Goal: Information Seeking & Learning: Learn about a topic

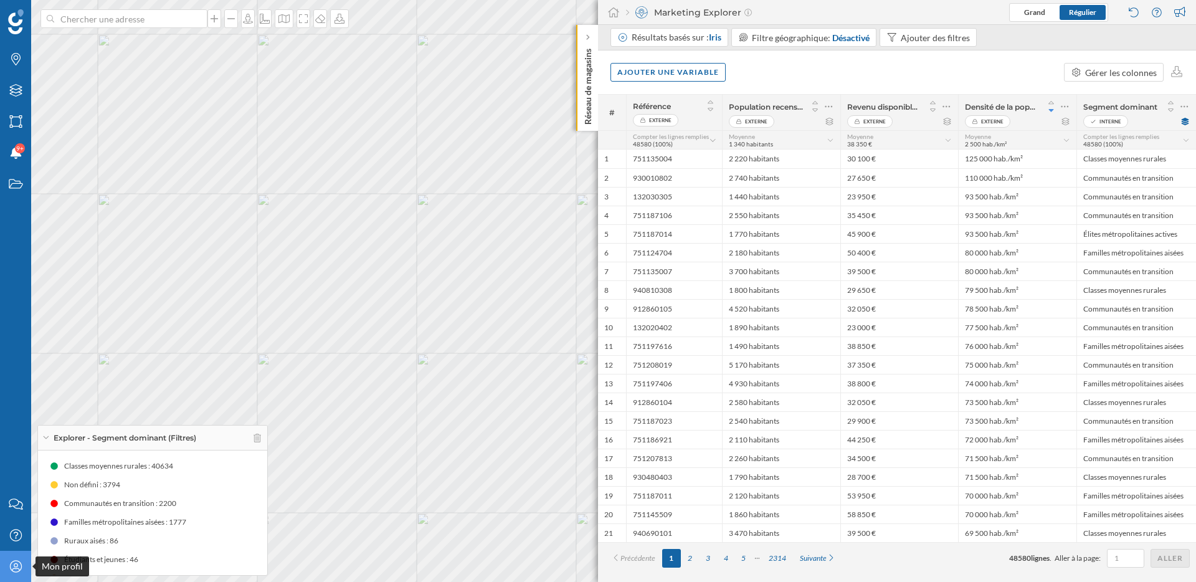
click at [14, 570] on icon "Mon profil" at bounding box center [16, 566] width 16 height 12
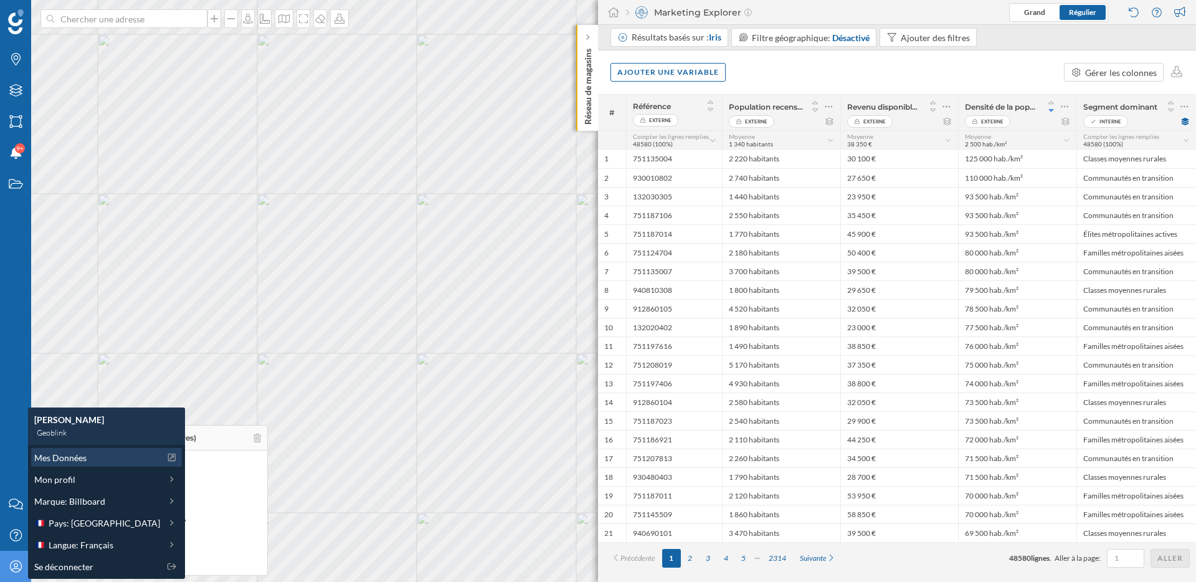
click at [82, 457] on span "Mes Données" at bounding box center [60, 457] width 52 height 13
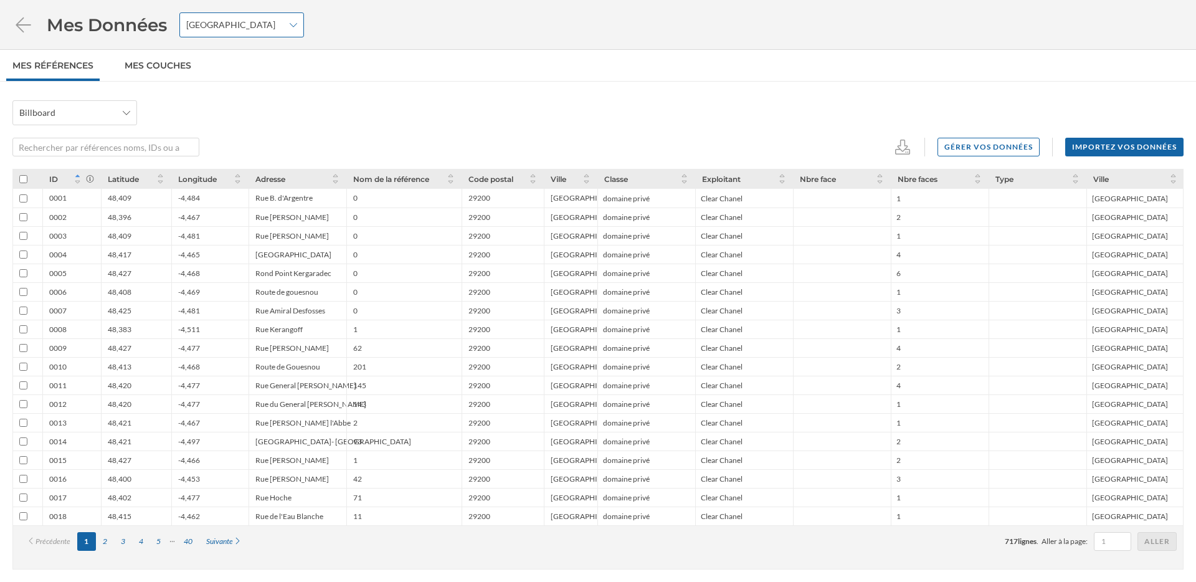
click at [274, 31] on div "France" at bounding box center [241, 24] width 125 height 25
click at [434, 90] on div "Billboard Gérer vos données Importez vos données ID Latitude Longitude Adresse …" at bounding box center [598, 332] width 1196 height 500
click at [105, 117] on span "Billboard" at bounding box center [67, 113] width 97 height 12
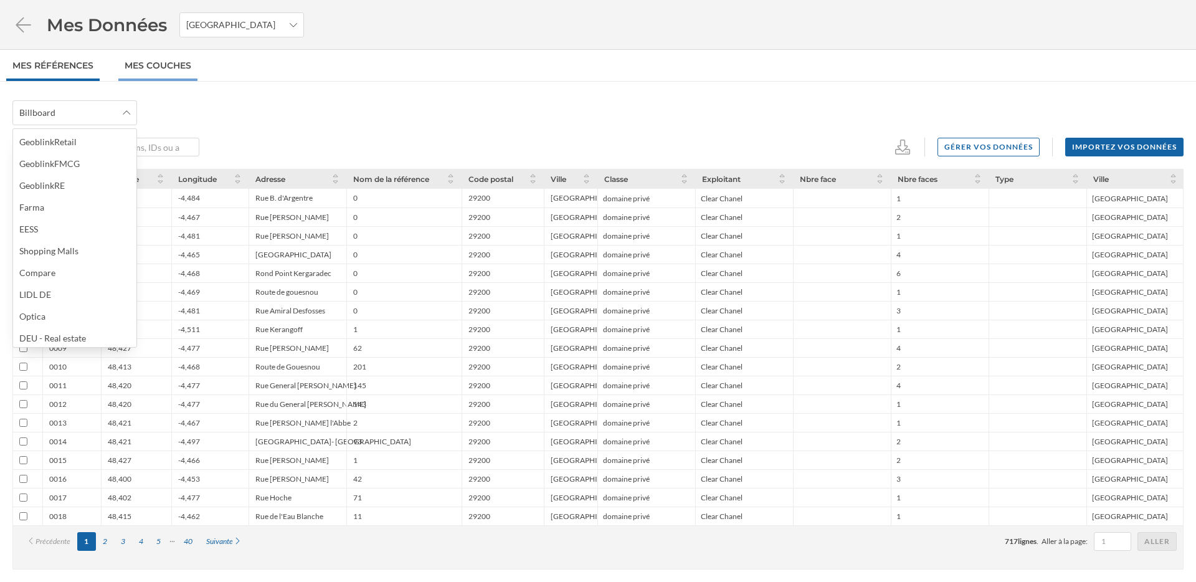
click at [195, 60] on link "Mes Couches" at bounding box center [157, 65] width 79 height 31
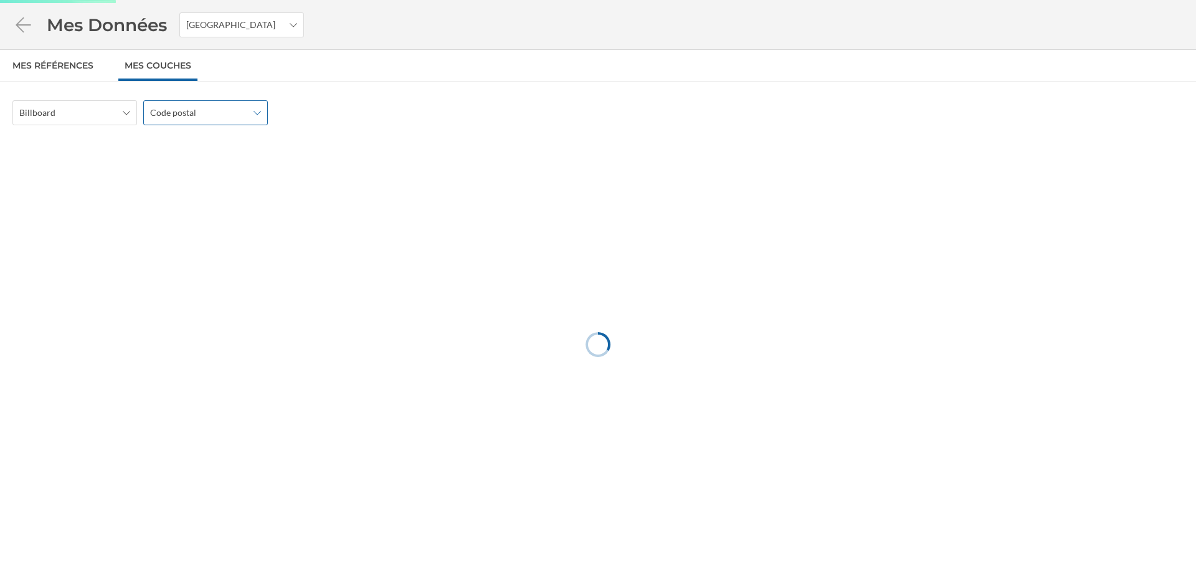
click at [188, 103] on div "Code postal" at bounding box center [205, 112] width 125 height 25
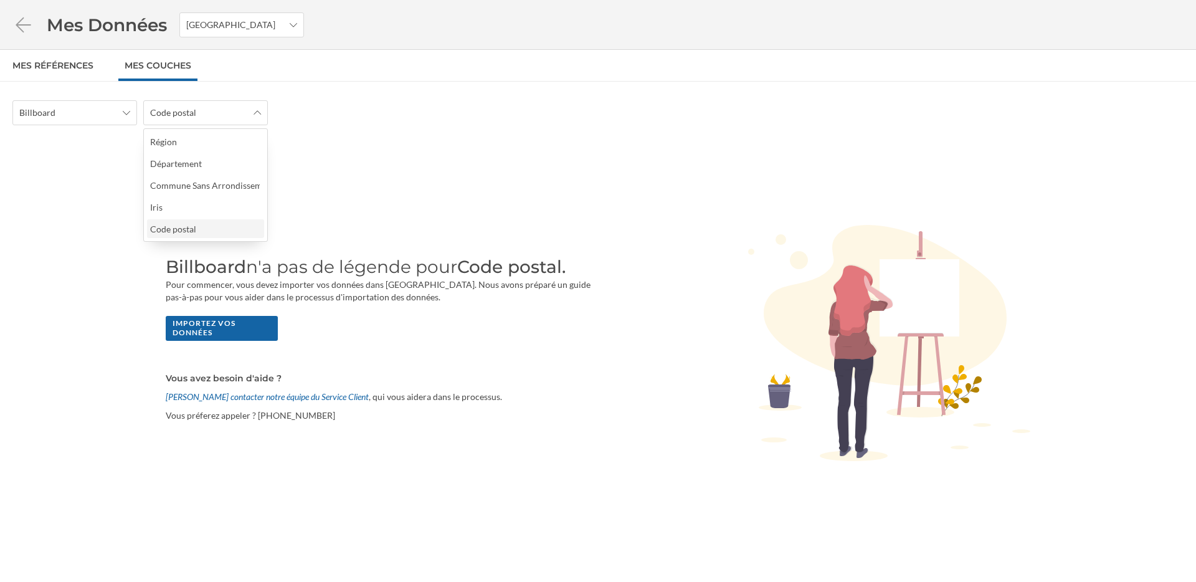
click at [245, 236] on div "Code postal" at bounding box center [205, 228] width 117 height 19
click at [234, 26] on span "France" at bounding box center [234, 25] width 97 height 12
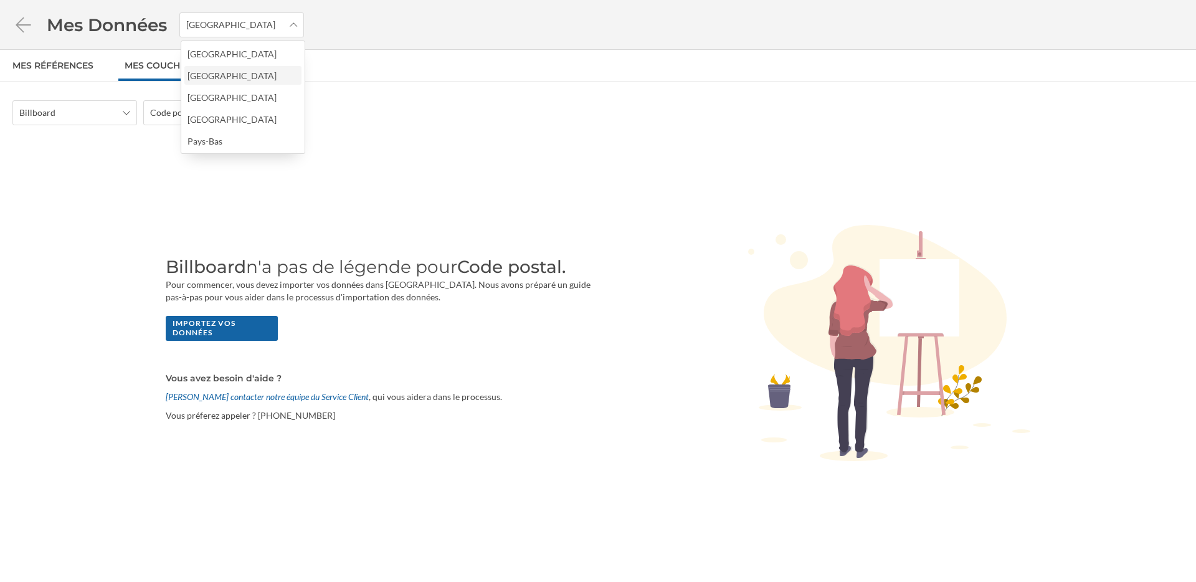
click at [239, 74] on div "Espagne" at bounding box center [243, 75] width 110 height 13
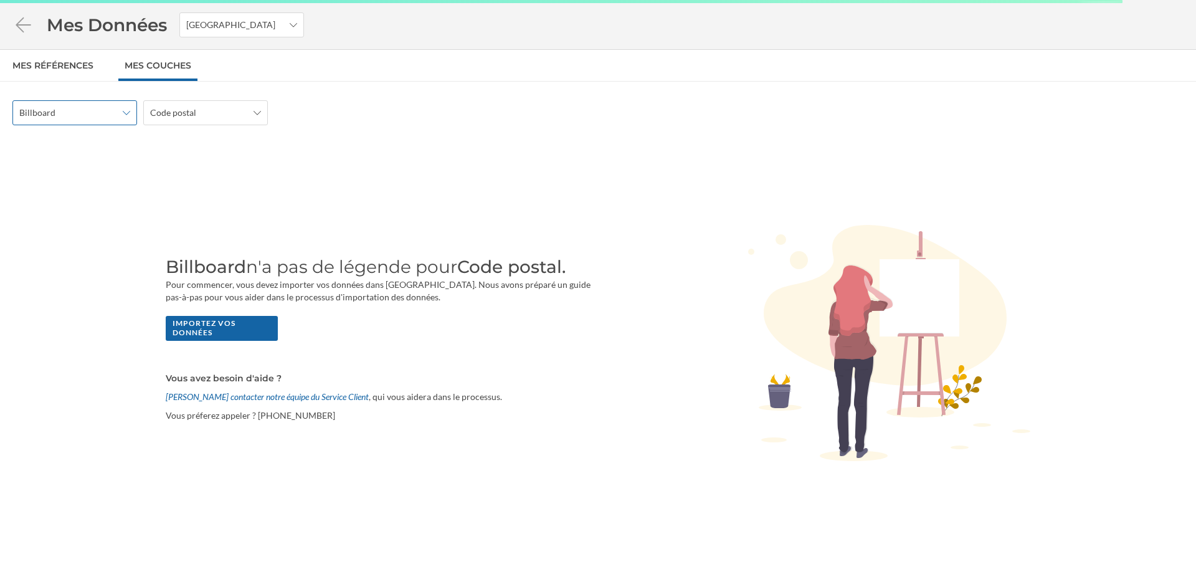
click at [95, 115] on span "Billboard" at bounding box center [67, 113] width 97 height 12
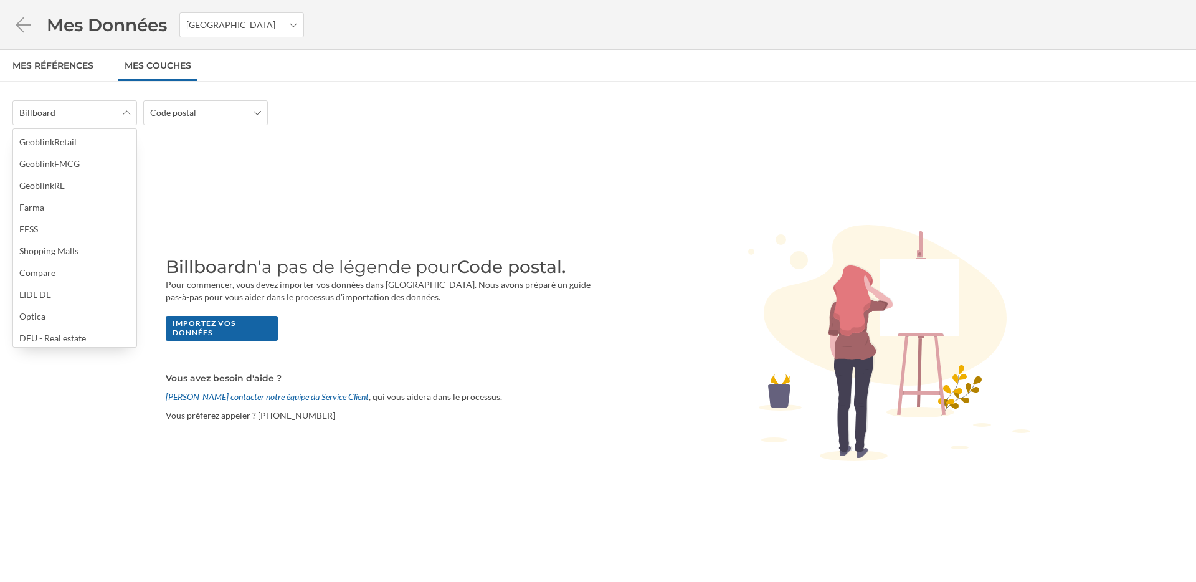
click at [207, 170] on div "Billboard n'a pas de légende pour Code postal. Pour commencer, vous devez impor…" at bounding box center [597, 344] width 1171 height 413
click at [207, 107] on span "Code postal" at bounding box center [198, 113] width 97 height 12
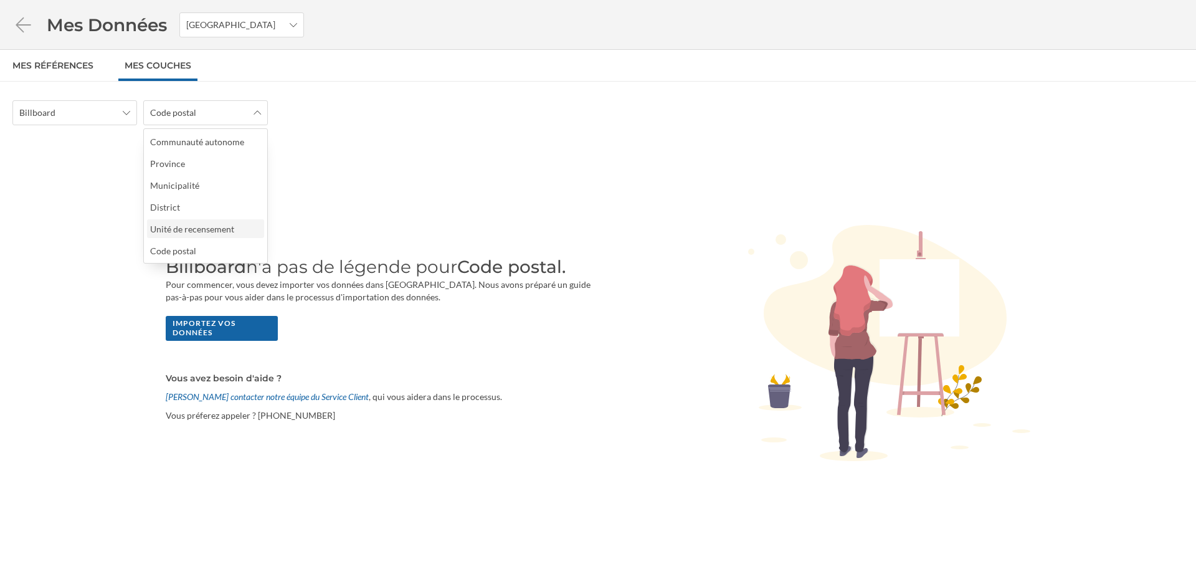
click at [211, 234] on div "Unité de recensement" at bounding box center [192, 229] width 84 height 11
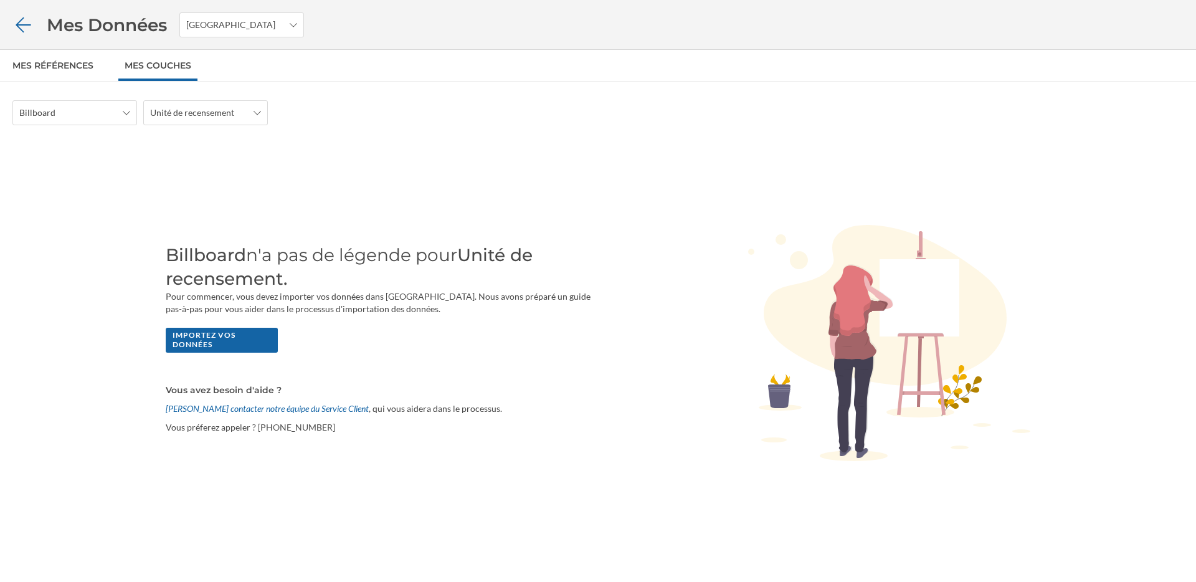
click at [22, 23] on icon at bounding box center [23, 24] width 22 height 17
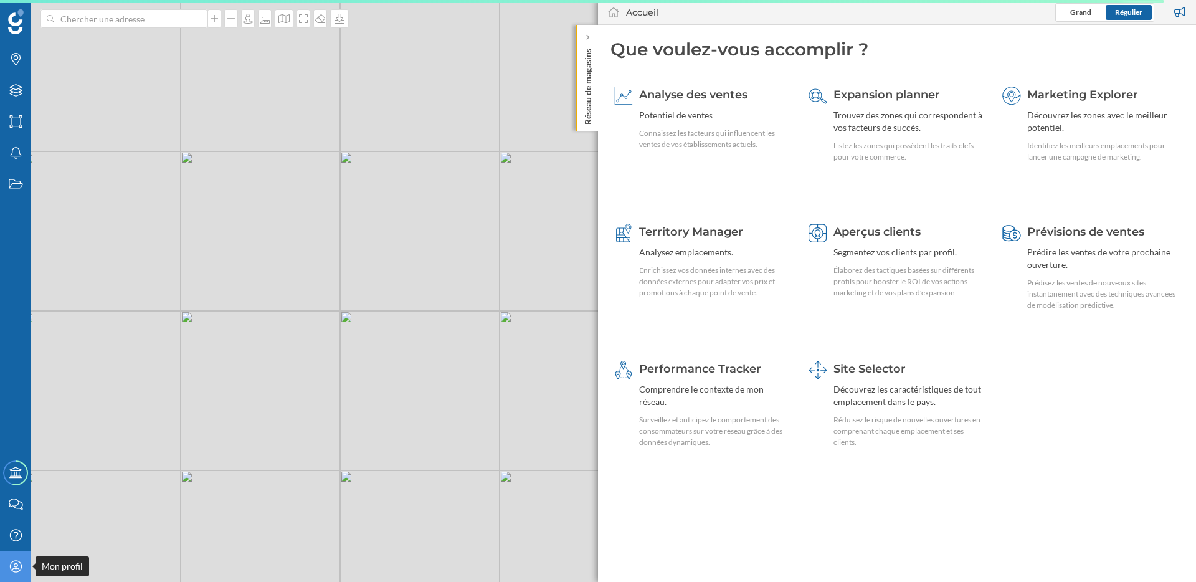
click at [16, 552] on div "Mon profil" at bounding box center [15, 566] width 31 height 31
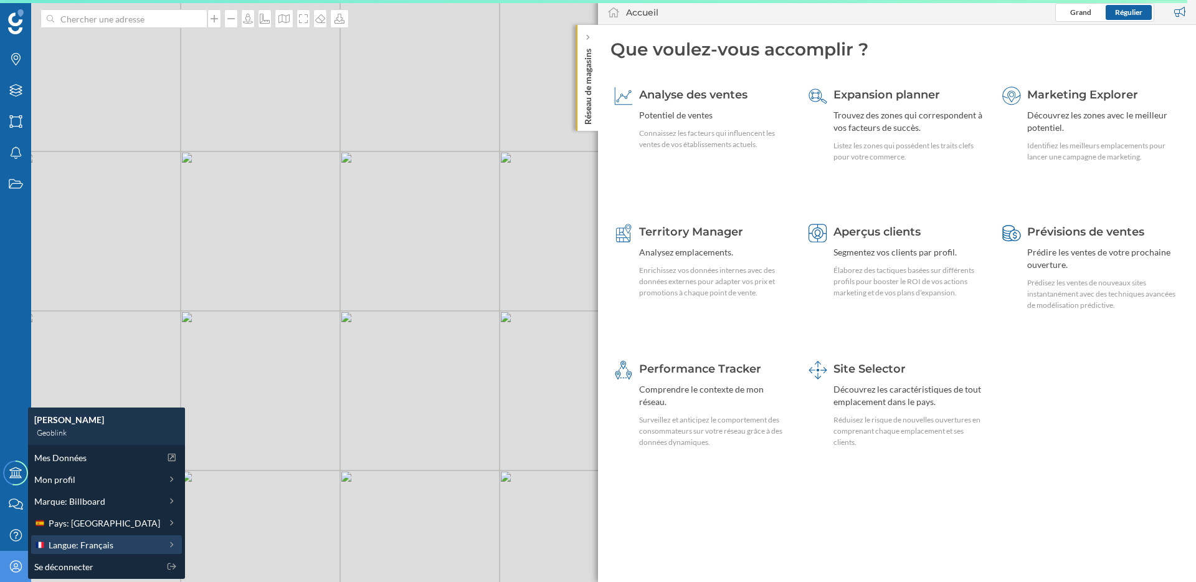
click at [70, 543] on span "Langue: Français" at bounding box center [81, 544] width 65 height 13
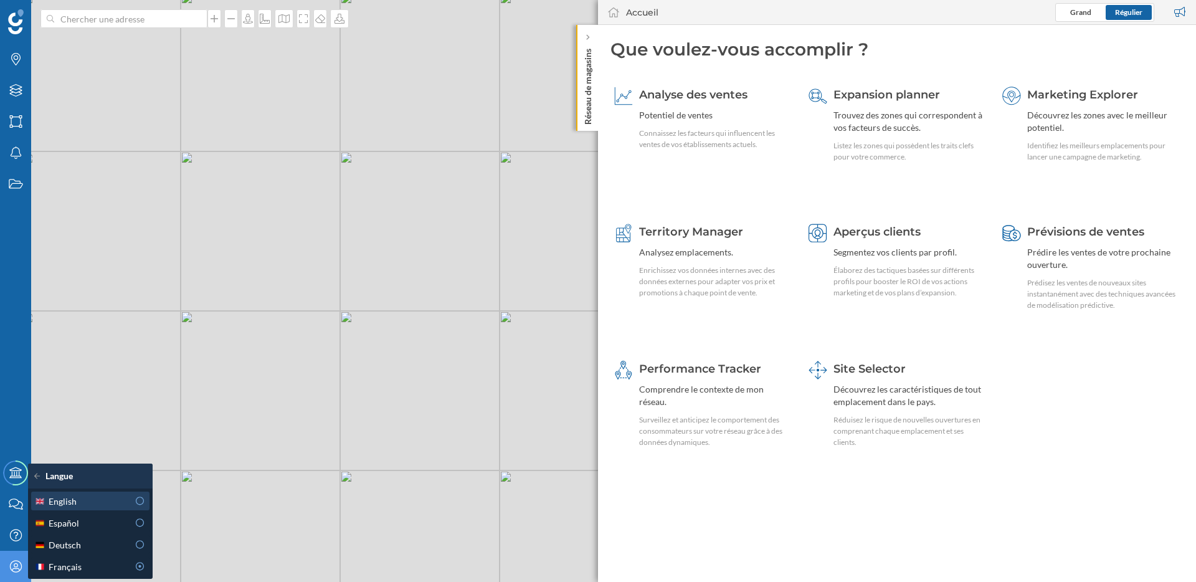
click at [63, 497] on span "English" at bounding box center [63, 501] width 28 height 13
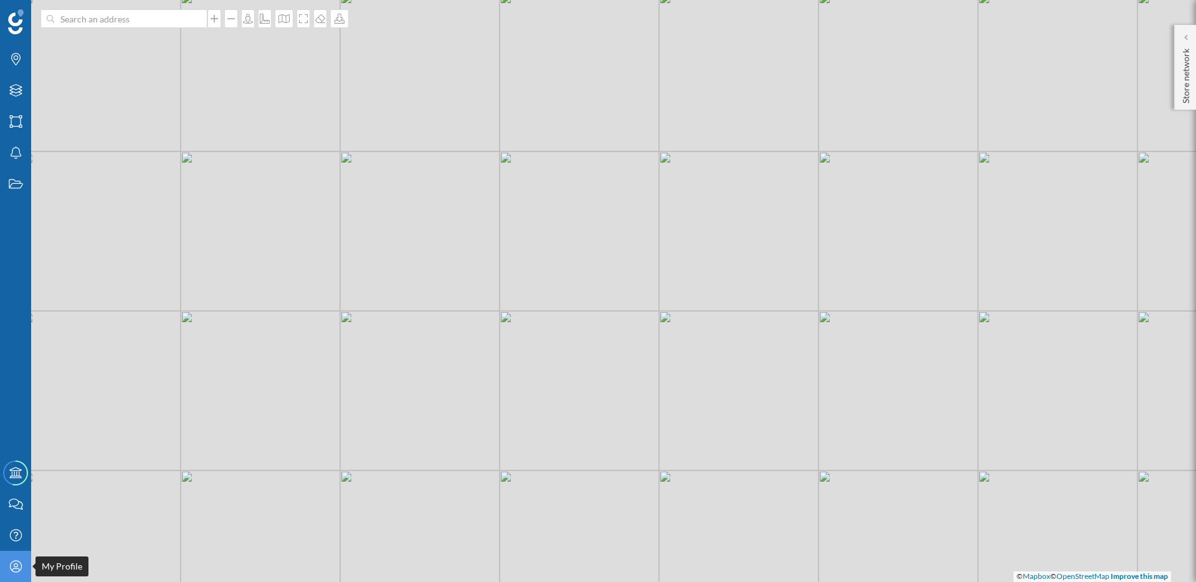
click at [17, 577] on div "My Profile" at bounding box center [15, 566] width 31 height 31
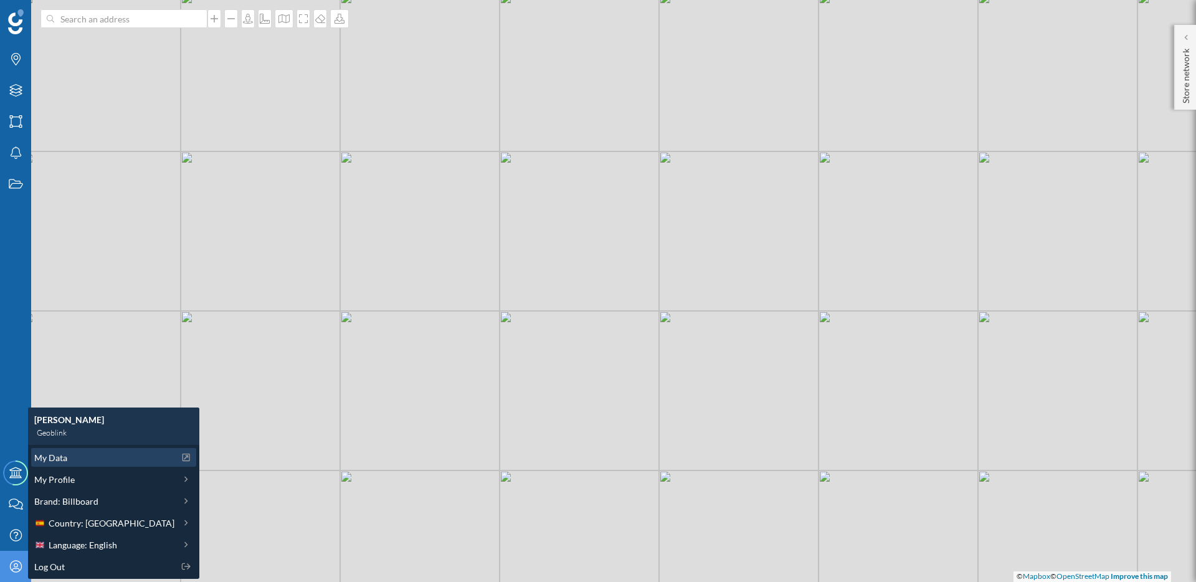
click at [65, 457] on span "My Data" at bounding box center [50, 457] width 33 height 13
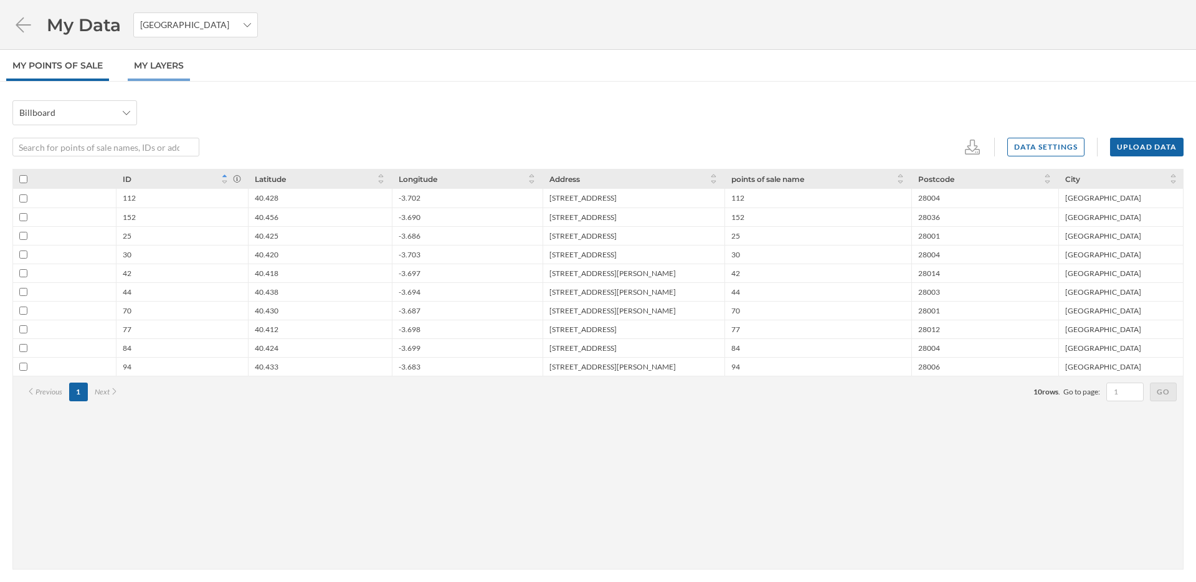
click at [178, 69] on link "My Layers" at bounding box center [159, 65] width 62 height 31
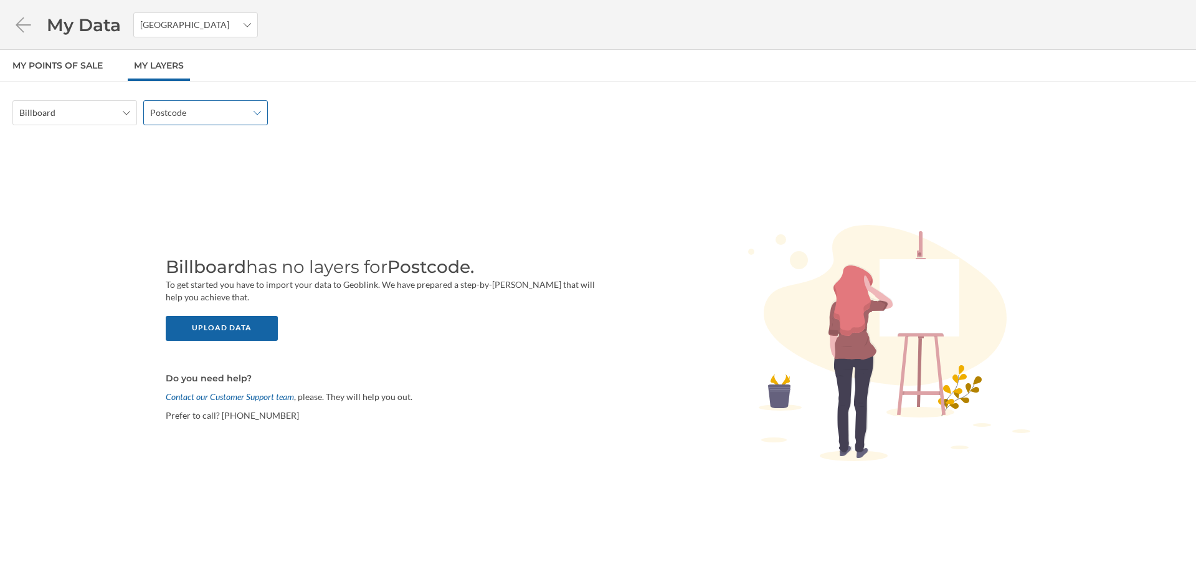
click at [254, 111] on icon at bounding box center [257, 113] width 7 height 4
click at [238, 222] on div "Census section" at bounding box center [205, 228] width 110 height 13
click at [257, 330] on div "Upload data" at bounding box center [222, 327] width 112 height 25
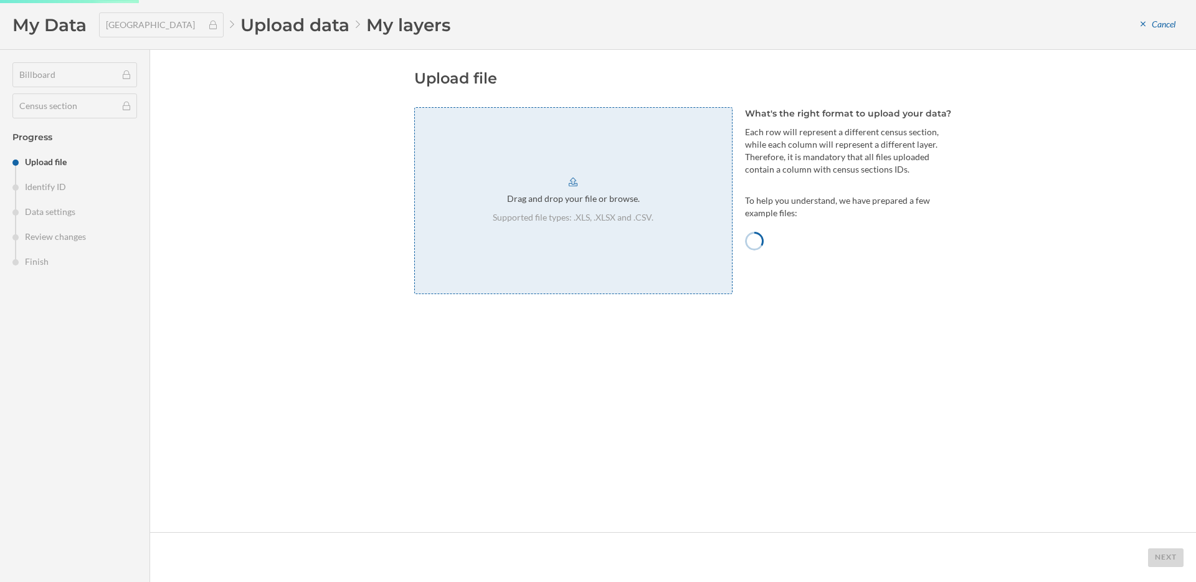
click at [641, 234] on div "Drag and drop your file or browse. Supported file types: .XLS, .XLSX and .CSV." at bounding box center [573, 200] width 318 height 187
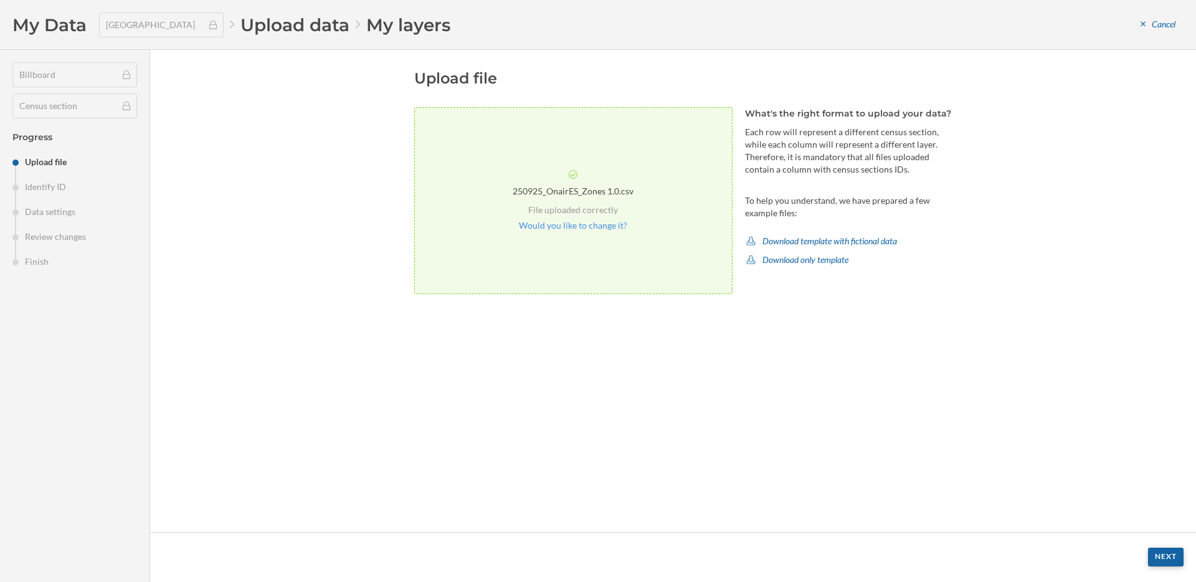
click at [1163, 560] on div "Next" at bounding box center [1166, 557] width 36 height 19
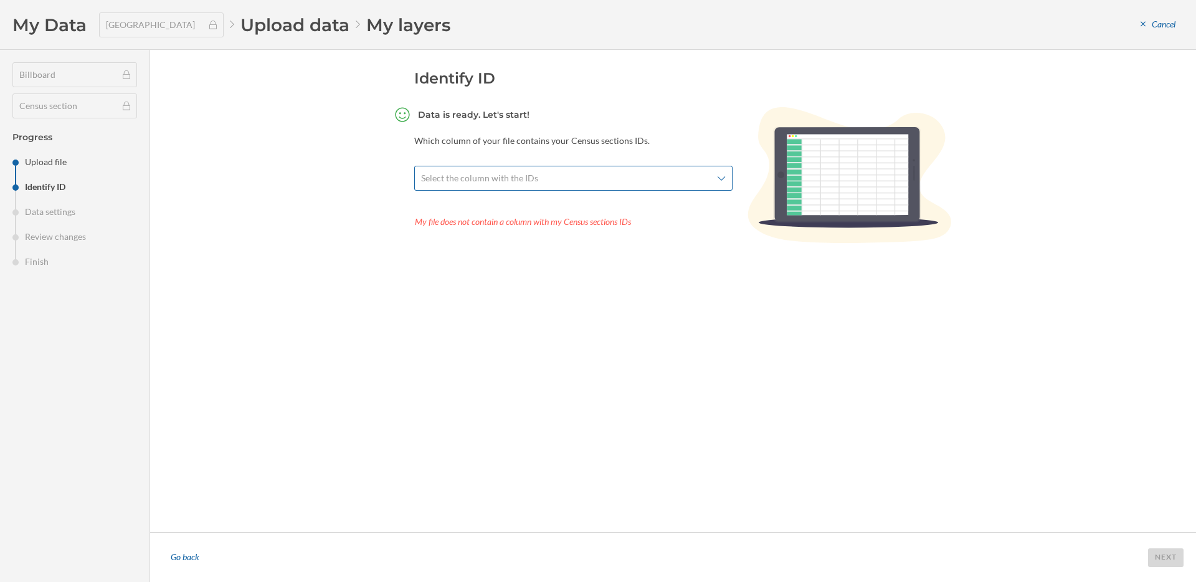
click at [608, 181] on span "Select the column with the IDs" at bounding box center [566, 178] width 291 height 12
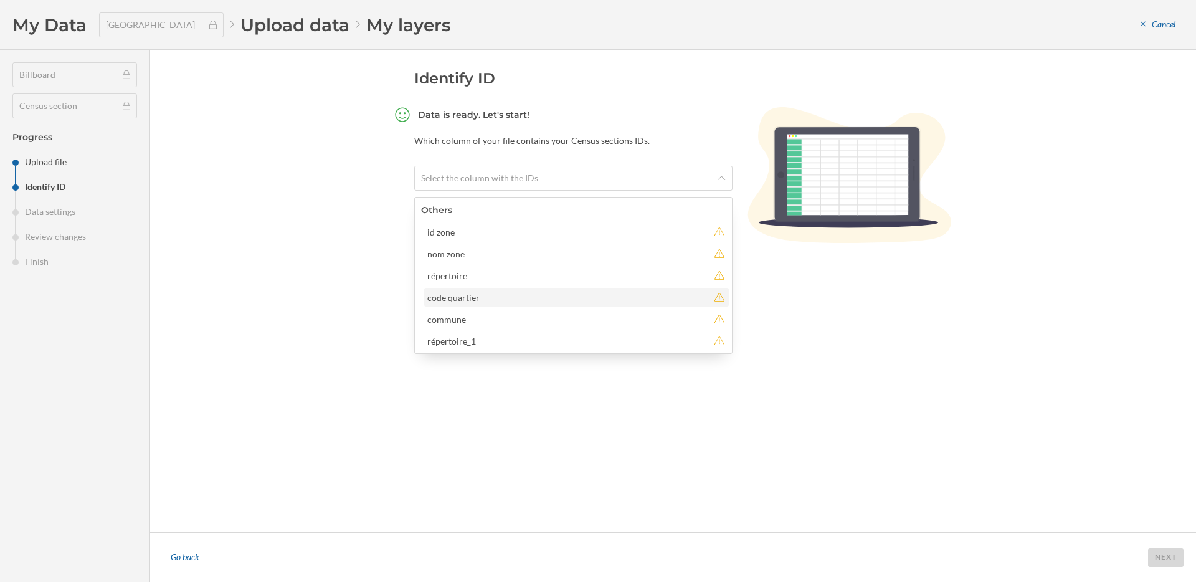
click at [457, 297] on div "code quartier" at bounding box center [567, 297] width 281 height 13
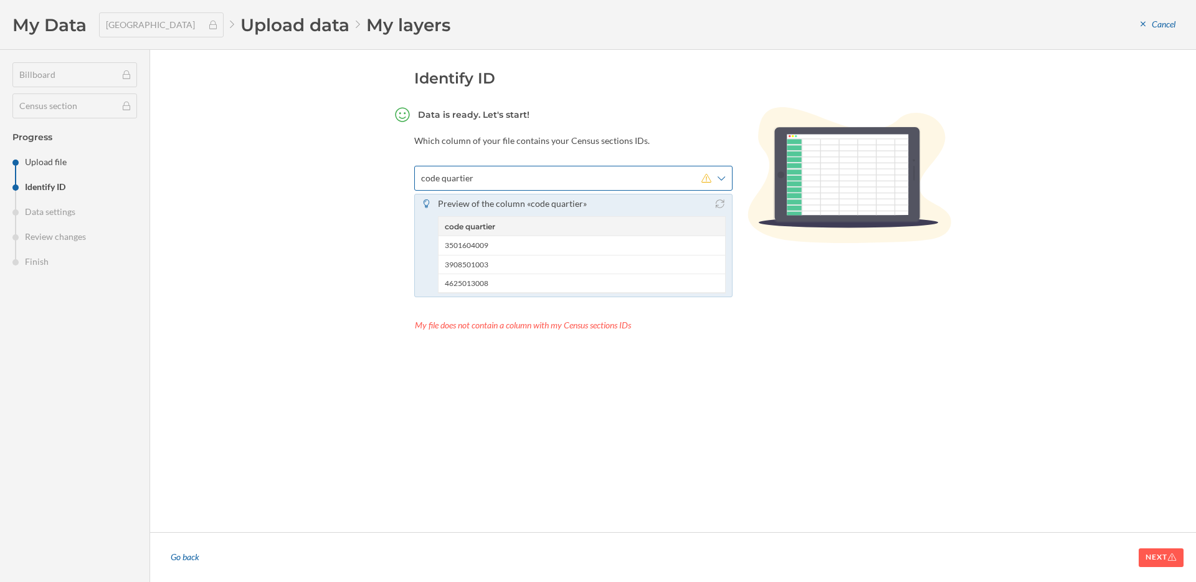
click at [598, 179] on span "code quartier" at bounding box center [561, 178] width 281 height 12
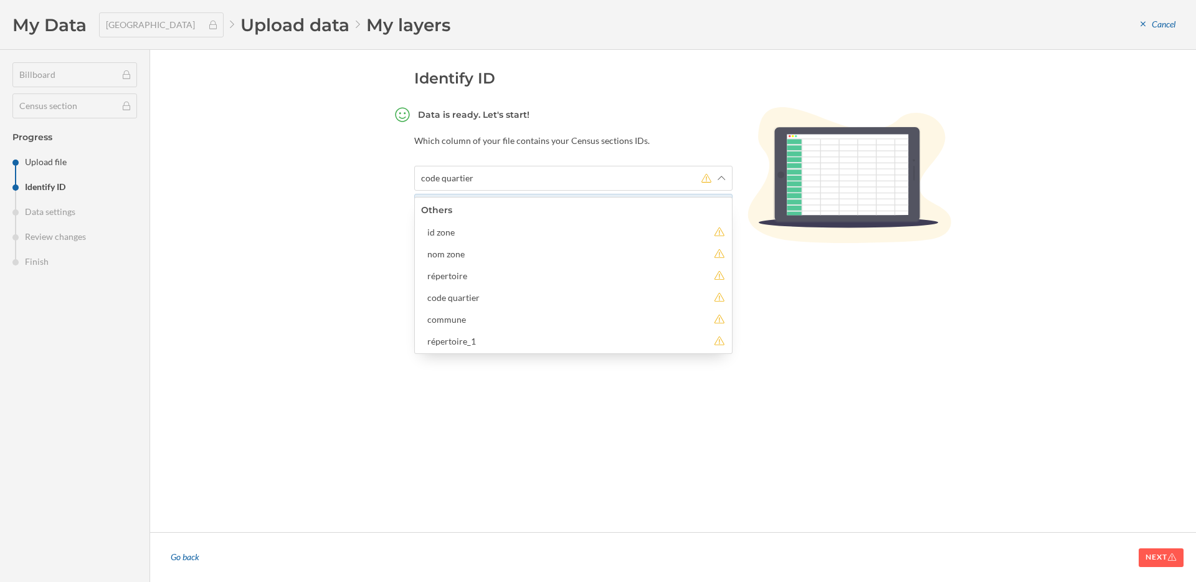
click at [583, 427] on div "Identify ID Data is ready. Let's start! Which column of your file contains your…" at bounding box center [684, 291] width 540 height 445
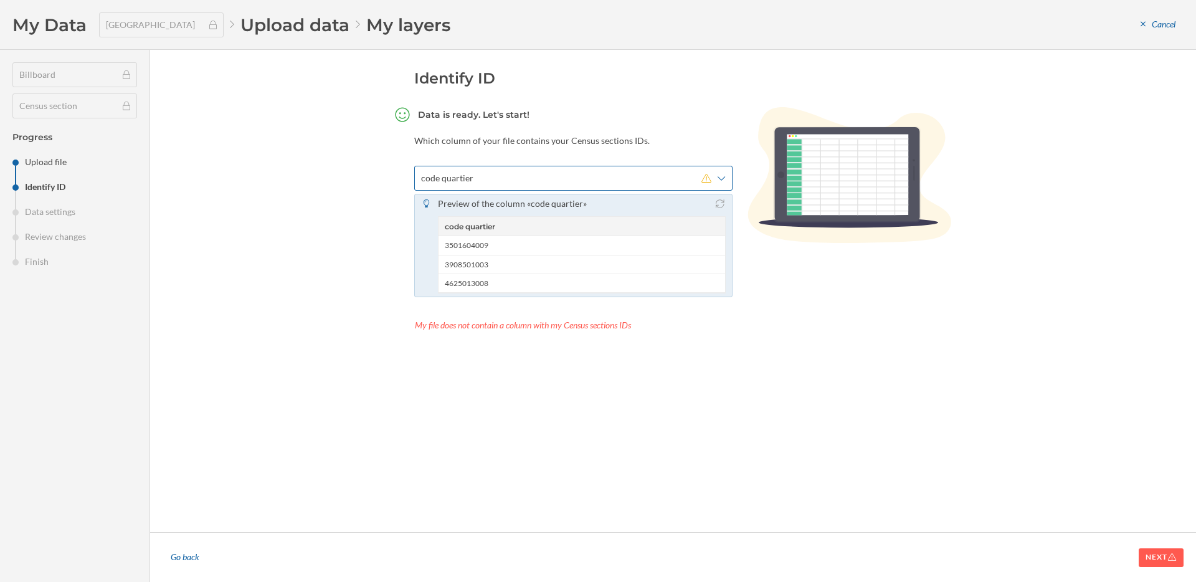
click at [528, 180] on span "code quartier" at bounding box center [561, 178] width 281 height 12
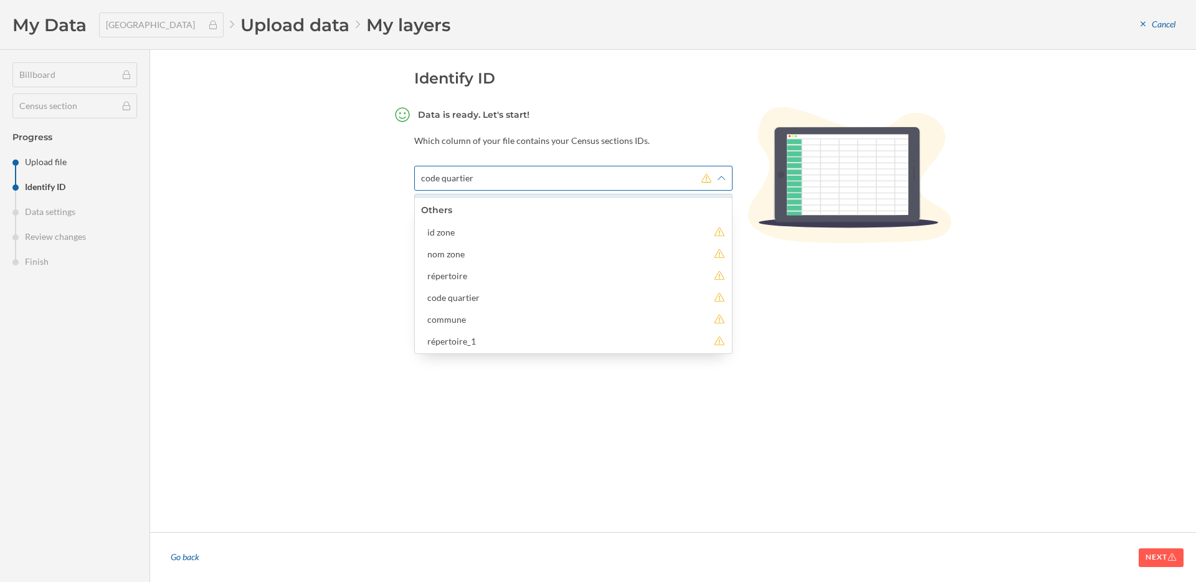
click at [528, 180] on span "code quartier" at bounding box center [561, 178] width 281 height 12
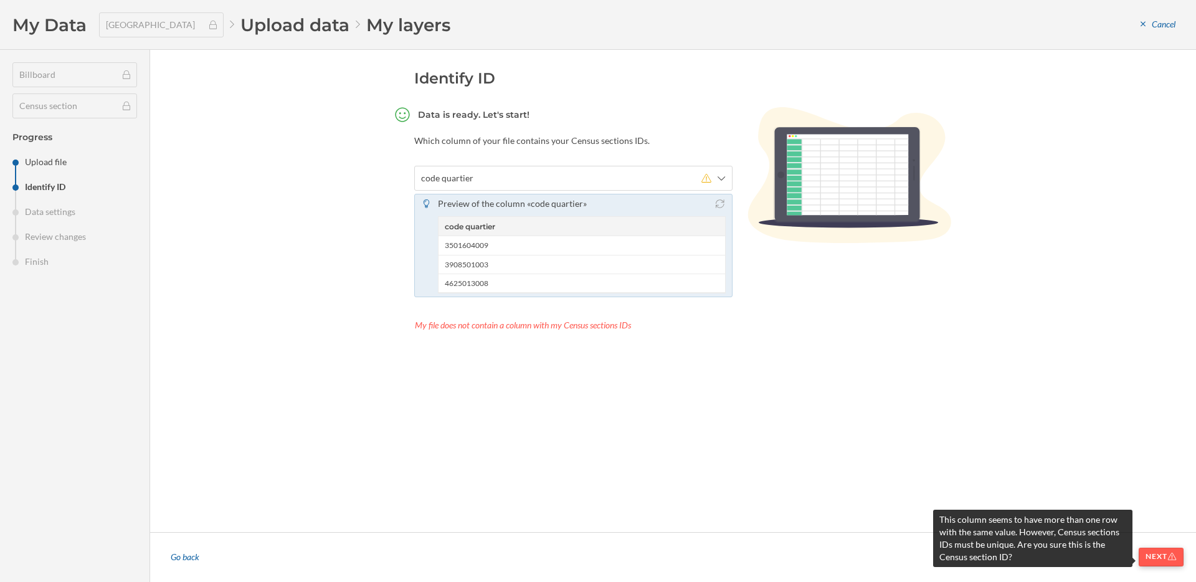
click at [1158, 561] on div "Next" at bounding box center [1161, 557] width 45 height 19
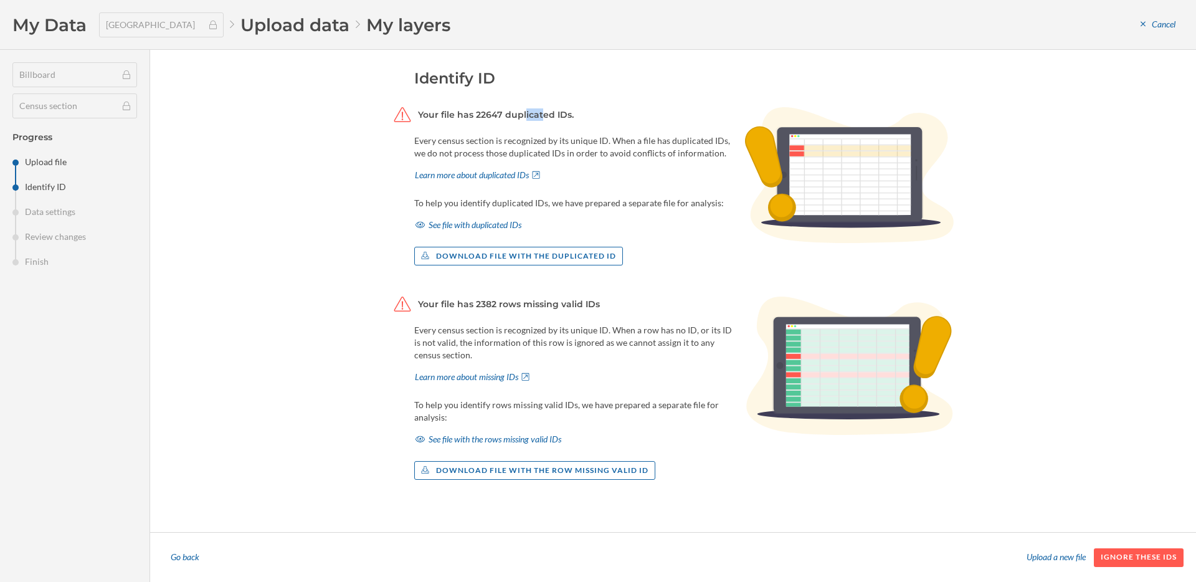
drag, startPoint x: 482, startPoint y: 116, endPoint x: 499, endPoint y: 116, distance: 17.4
click at [499, 116] on h4 "Your file has 22647 duplicated IDs." at bounding box center [496, 114] width 156 height 12
drag, startPoint x: 500, startPoint y: 116, endPoint x: 465, endPoint y: 116, distance: 34.9
click at [465, 116] on h4 "Your file has 22647 duplicated IDs." at bounding box center [496, 114] width 156 height 12
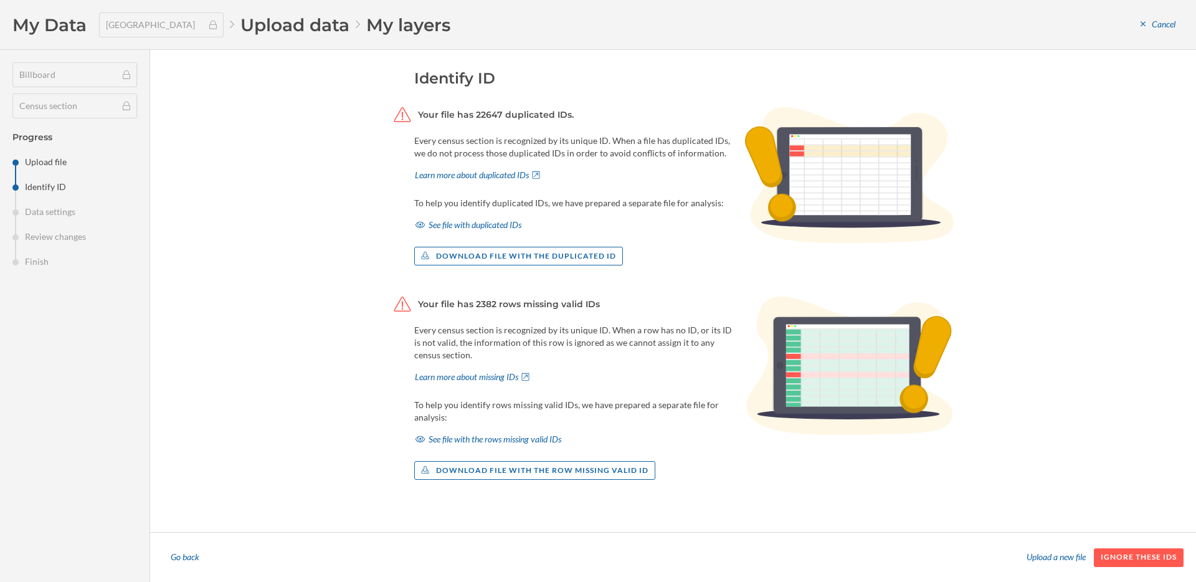
click at [465, 156] on p "Every census section is recognized by its unique ID. When a file has duplicated…" at bounding box center [573, 147] width 318 height 25
click at [1153, 31] on div "Cancel" at bounding box center [1158, 25] width 51 height 19
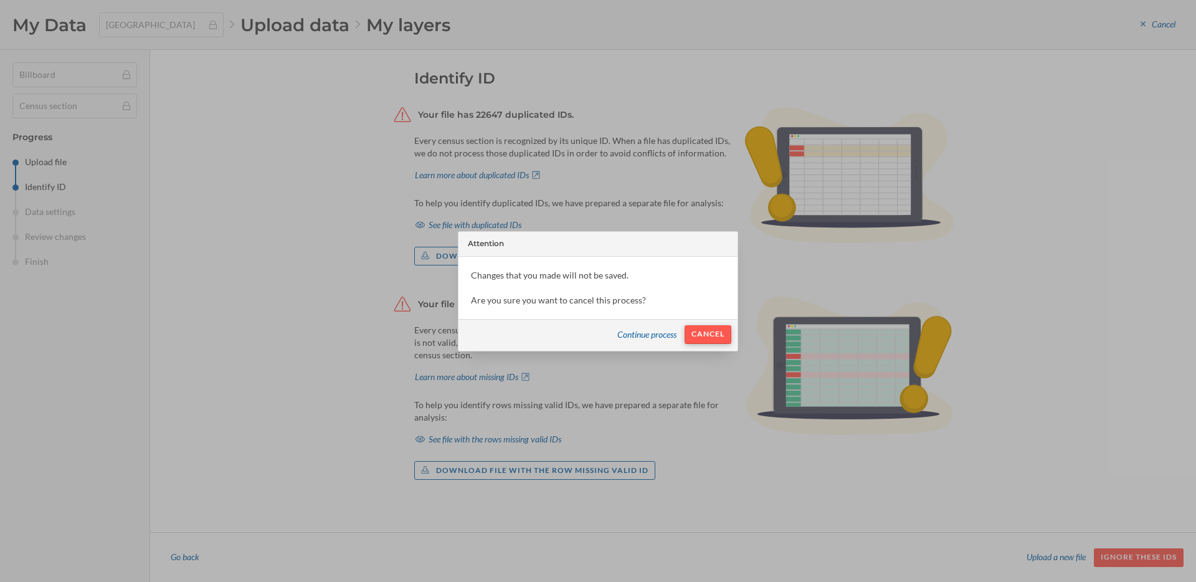
click at [700, 332] on div "Cancel" at bounding box center [708, 334] width 47 height 19
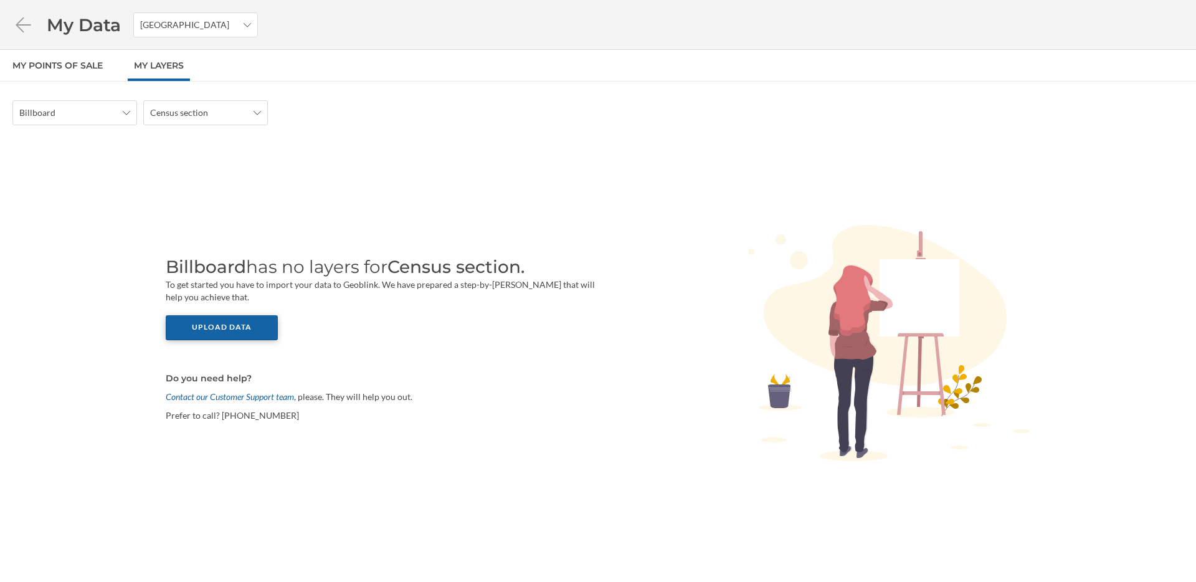
click at [229, 330] on div "Upload data" at bounding box center [222, 327] width 112 height 25
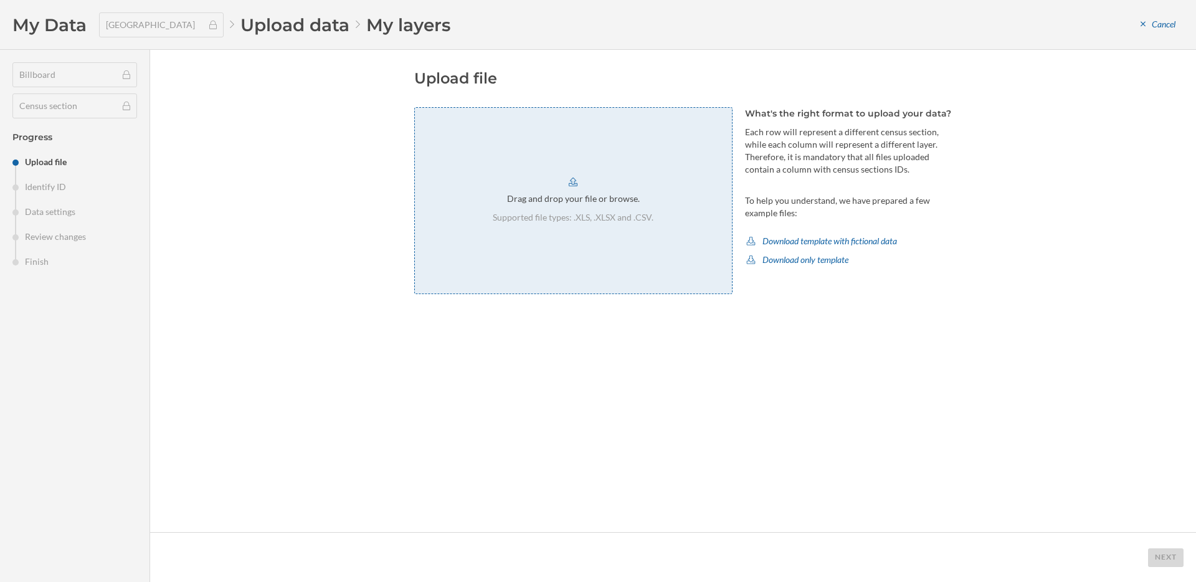
click at [638, 216] on p "Supported file types: .XLS, .XLSX and .CSV." at bounding box center [573, 217] width 161 height 12
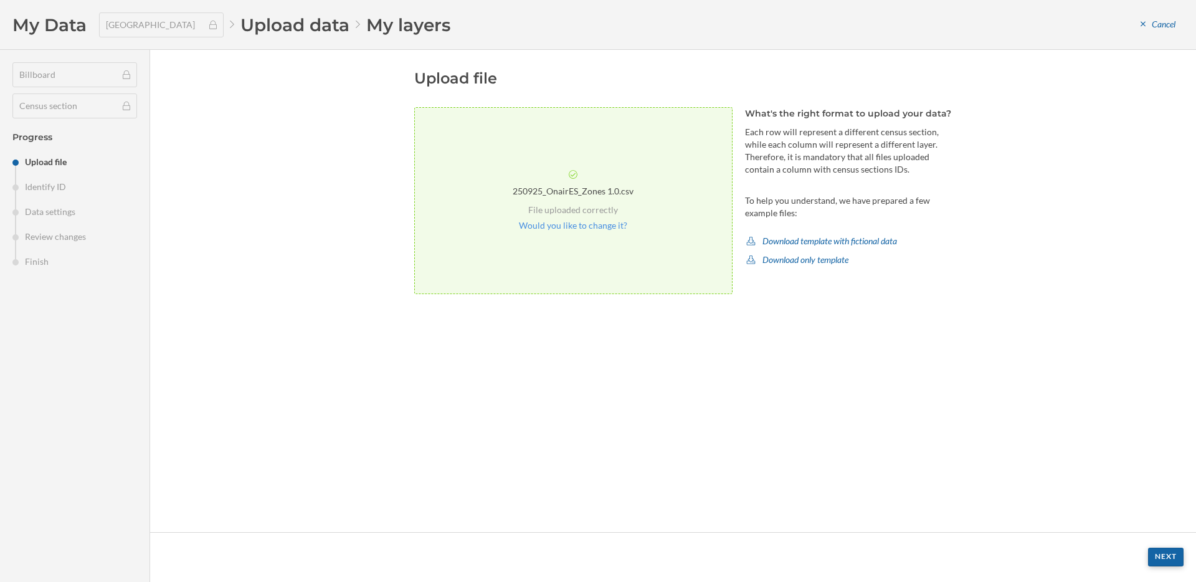
click at [1161, 557] on div "Next" at bounding box center [1166, 557] width 36 height 19
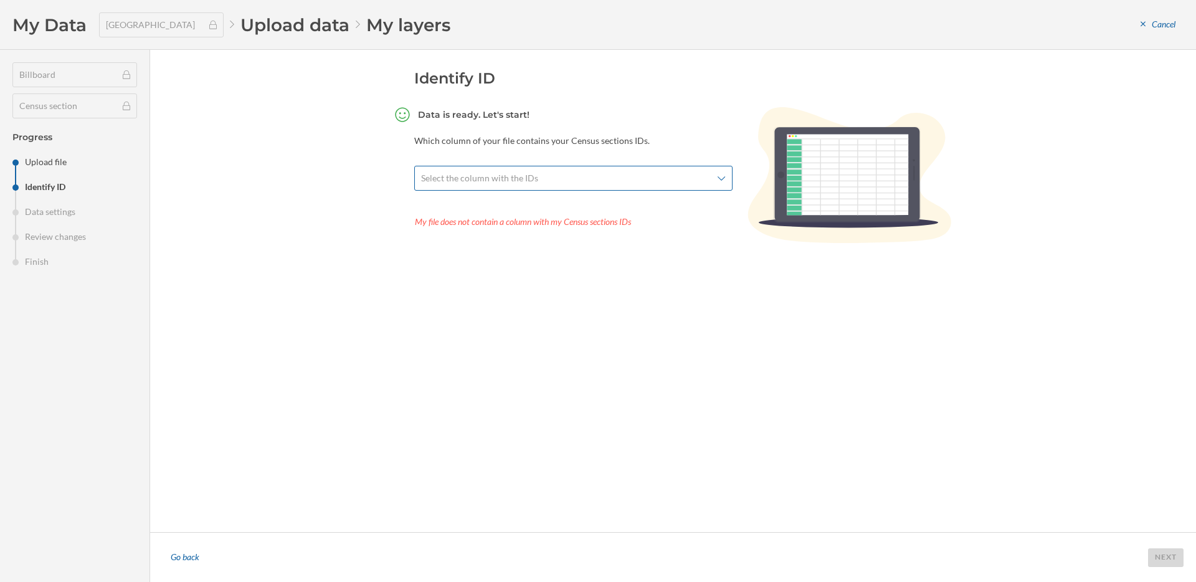
click at [621, 182] on span "Select the column with the IDs" at bounding box center [566, 178] width 291 height 12
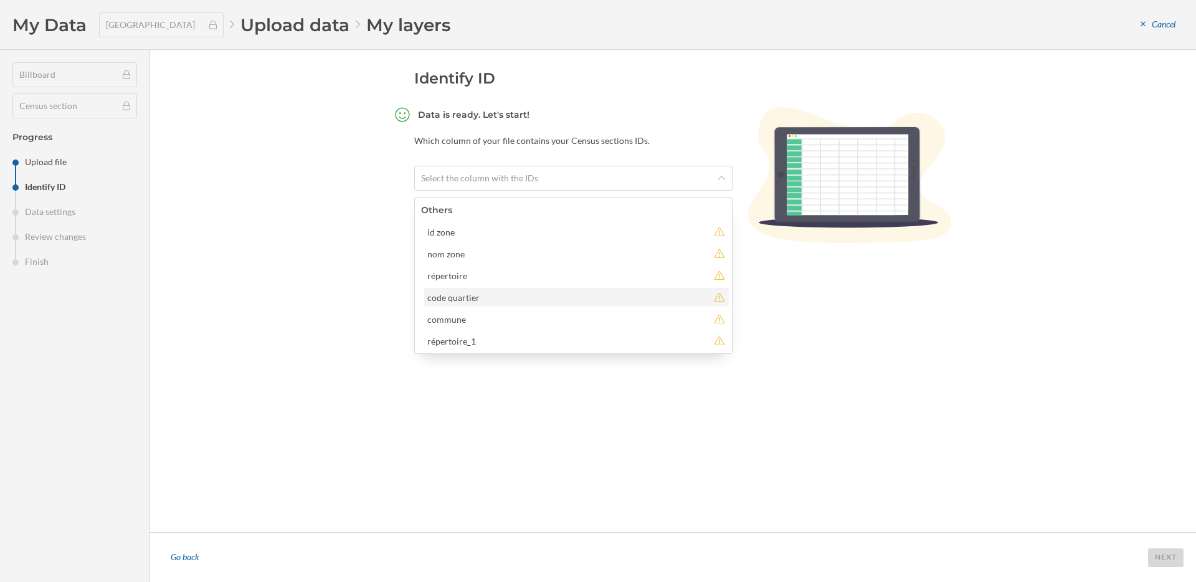
click at [530, 302] on div "code quartier" at bounding box center [567, 297] width 281 height 13
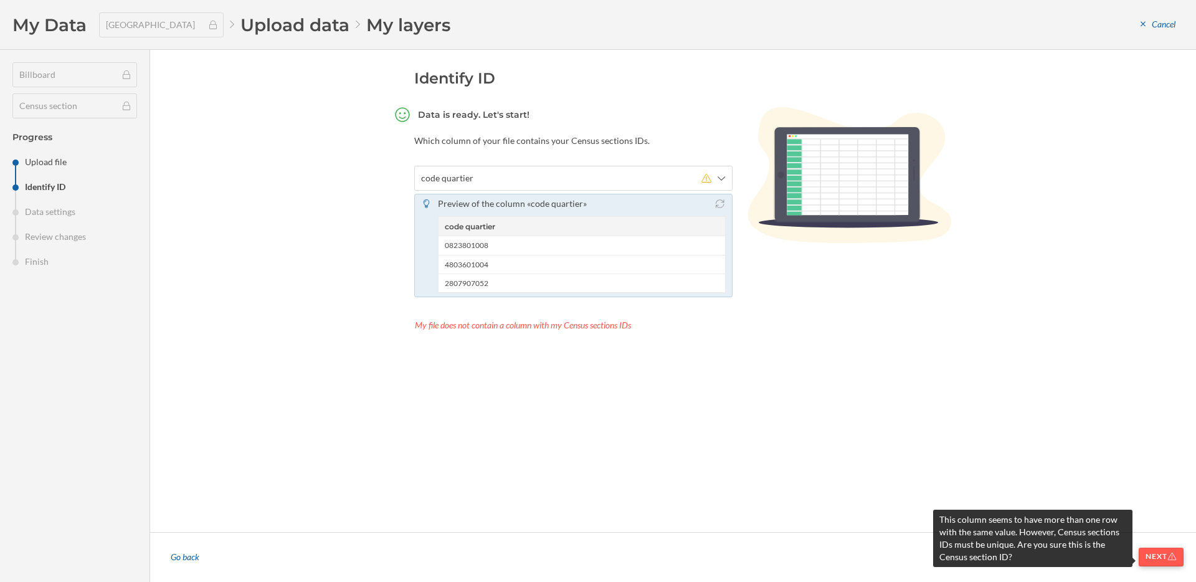
click at [1170, 558] on div "Next" at bounding box center [1161, 557] width 45 height 19
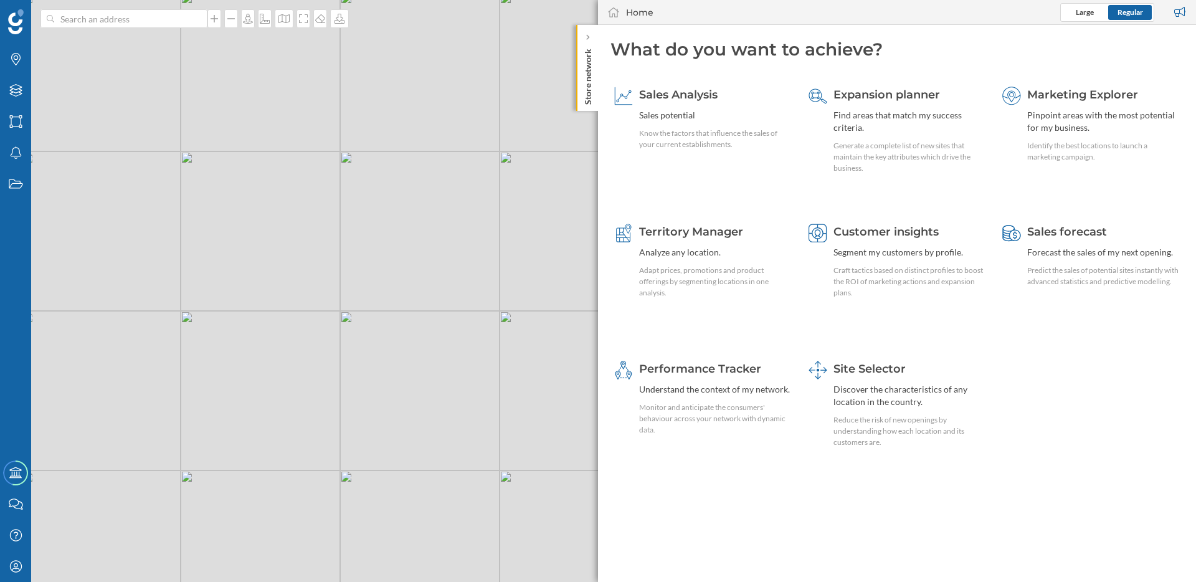
click at [1044, 344] on div "Sales forecast Forecast the sales of my next opening. Predict the sales of pote…" at bounding box center [1091, 281] width 185 height 128
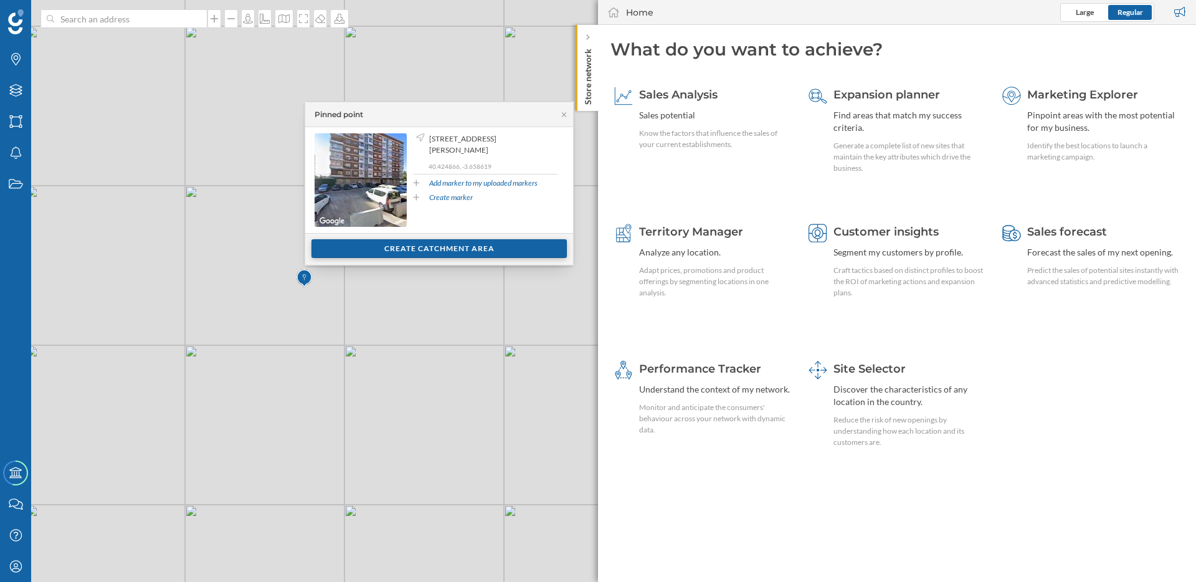
click at [457, 255] on div "Create catchment area" at bounding box center [439, 248] width 255 height 19
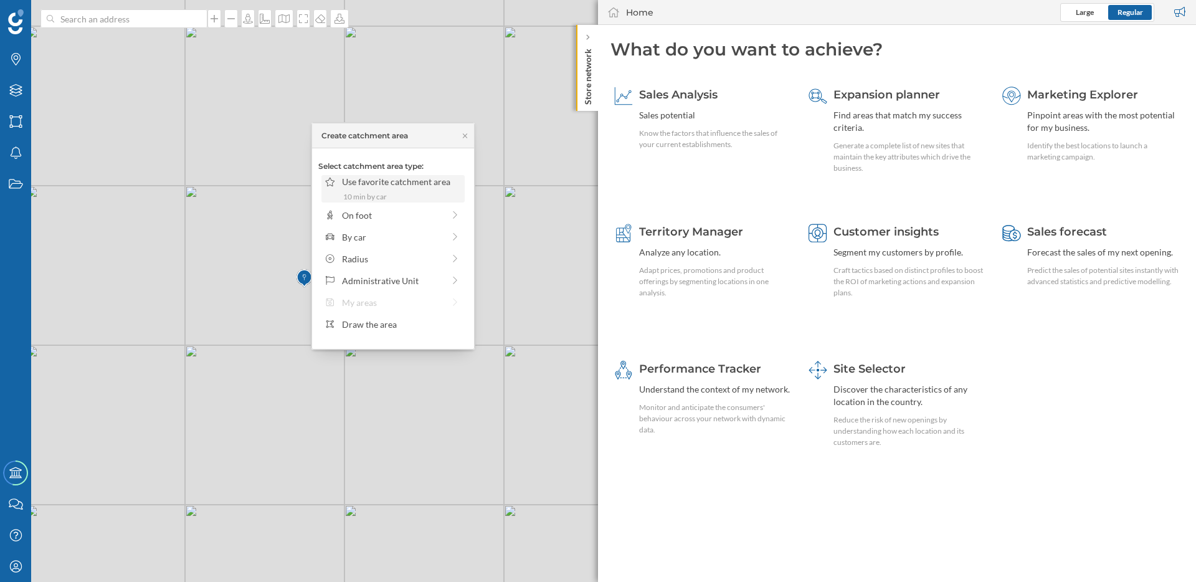
click at [401, 186] on div "Use favorite catchment area" at bounding box center [401, 181] width 119 height 13
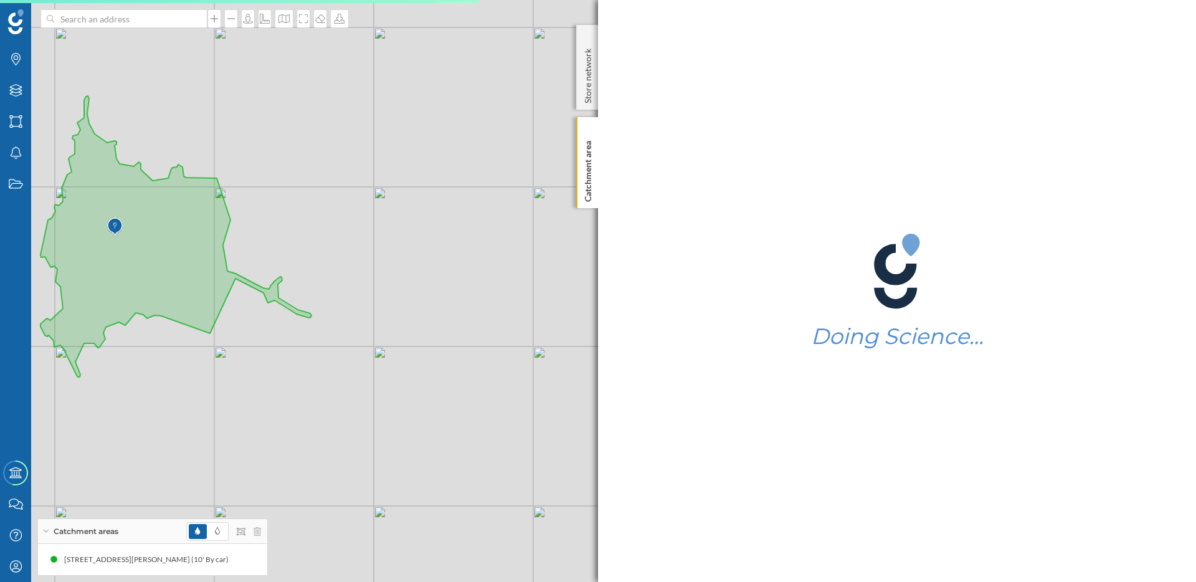
drag, startPoint x: 316, startPoint y: 217, endPoint x: 371, endPoint y: 236, distance: 57.7
click at [371, 236] on div "© Mapbox © OpenStreetMap Improve this map" at bounding box center [598, 291] width 1196 height 582
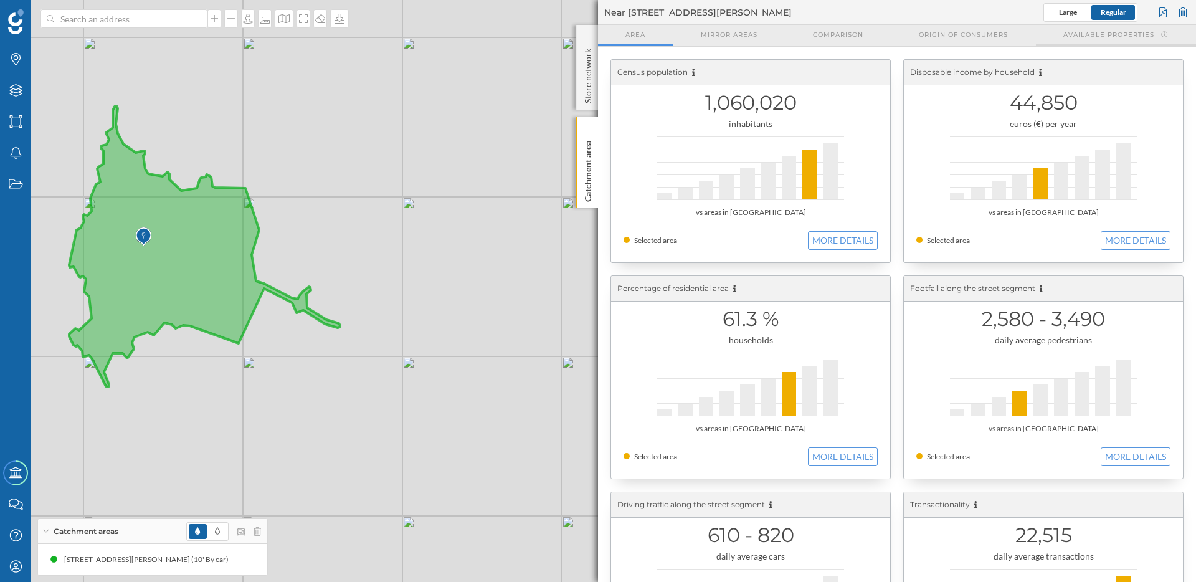
click at [1097, 34] on span "Available properties" at bounding box center [1109, 34] width 91 height 9
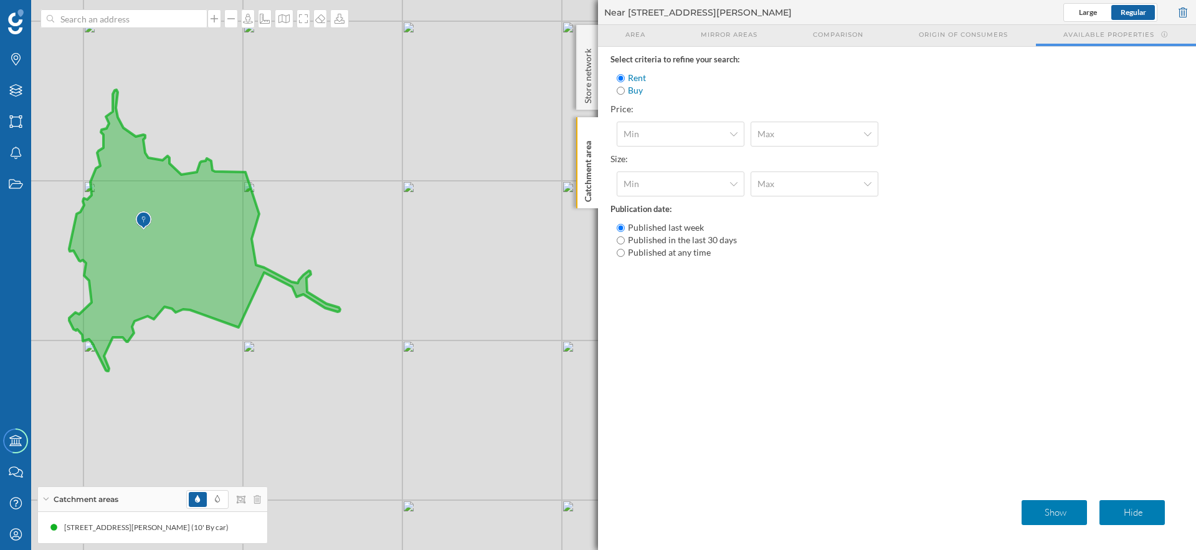
click at [644, 241] on label "Published in the last 30 days" at bounding box center [682, 240] width 109 height 12
click at [625, 241] on input "Published in the last 30 days" at bounding box center [621, 240] width 8 height 8
radio input "true"
radio input "false"
click at [1046, 513] on p "Show" at bounding box center [1055, 512] width 55 height 12
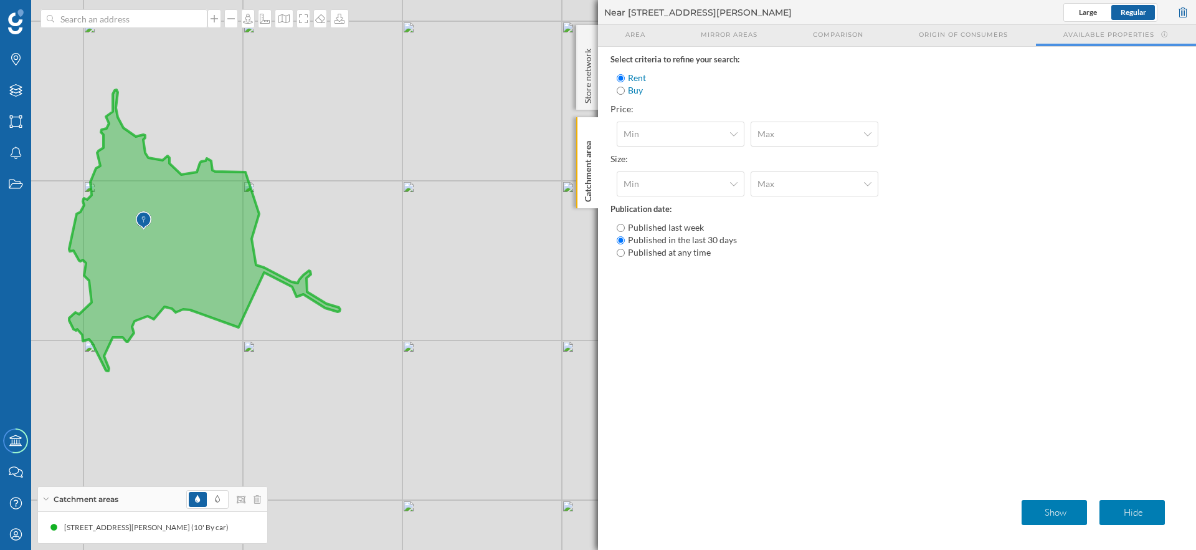
click at [813, 426] on div "Select criteria to refine your search: Rent Buy Price: Min Max Size: Min Max Pu…" at bounding box center [897, 270] width 598 height 447
click at [1046, 515] on p "Show" at bounding box center [1055, 512] width 55 height 12
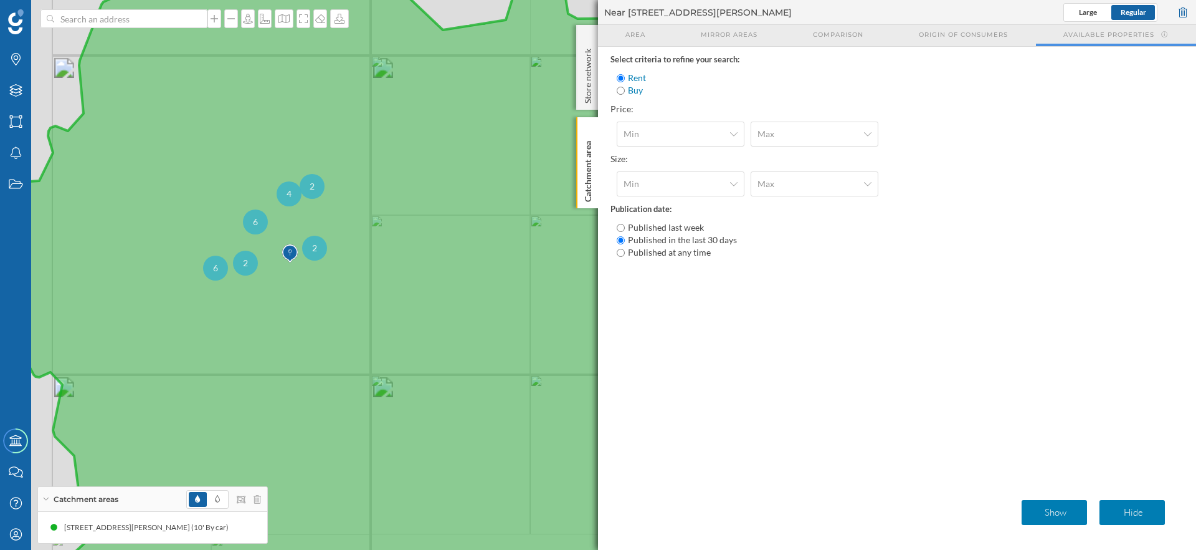
drag, startPoint x: 246, startPoint y: 191, endPoint x: 380, endPoint y: 191, distance: 134.0
click at [380, 191] on icon at bounding box center [541, 275] width 1072 height 664
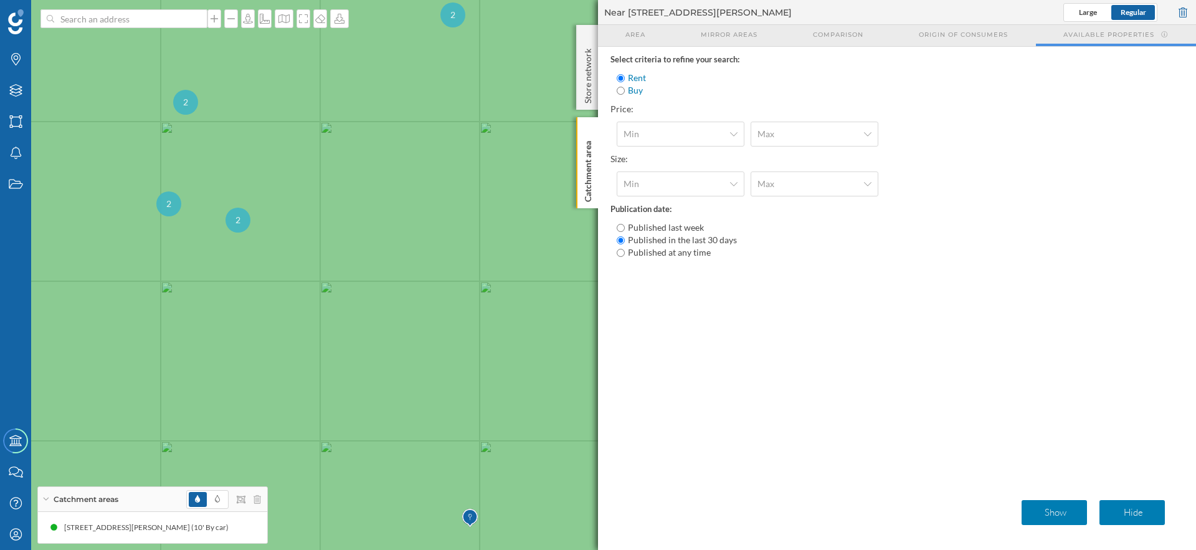
click at [239, 219] on span "2" at bounding box center [238, 220] width 5 height 12
click at [327, 211] on div "2" at bounding box center [322, 211] width 25 height 25
drag, startPoint x: 432, startPoint y: 234, endPoint x: 263, endPoint y: 226, distance: 169.1
click at [263, 226] on icon at bounding box center [451, 267] width 1441 height 664
click at [441, 252] on img at bounding box center [439, 259] width 16 height 25
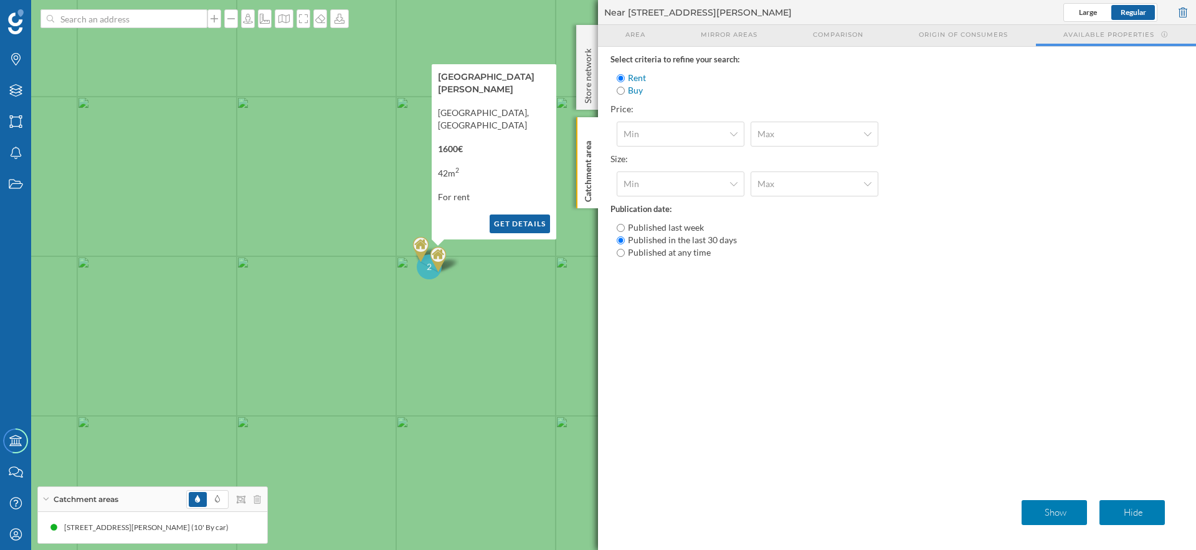
click at [514, 222] on button "Get details" at bounding box center [520, 223] width 60 height 19
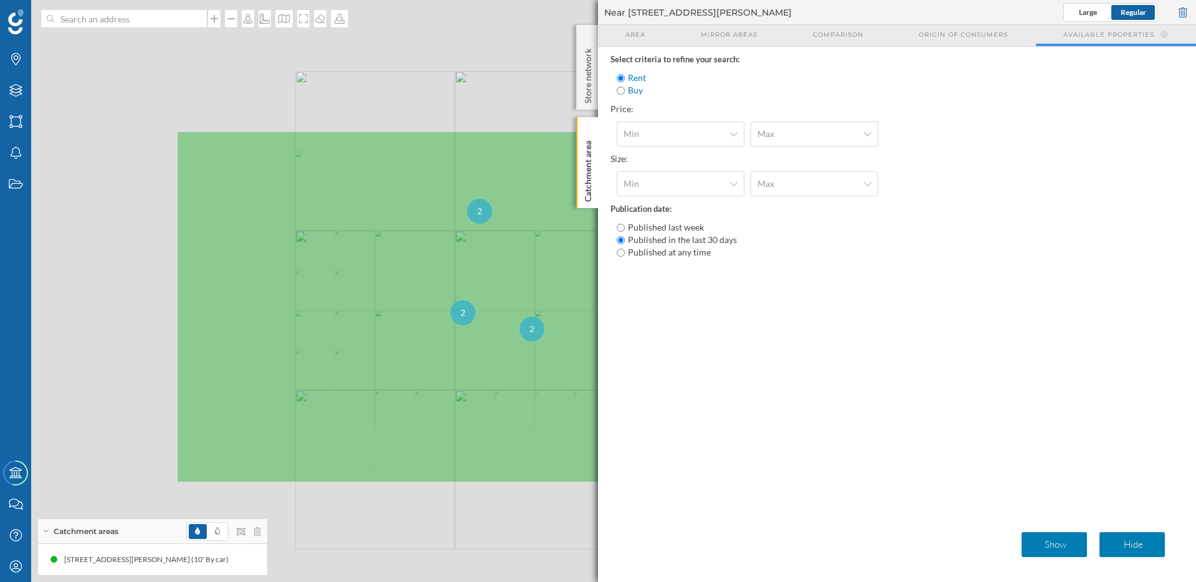
drag, startPoint x: 426, startPoint y: 378, endPoint x: 406, endPoint y: 378, distance: 20.6
click at [407, 378] on icon at bounding box center [536, 307] width 720 height 352
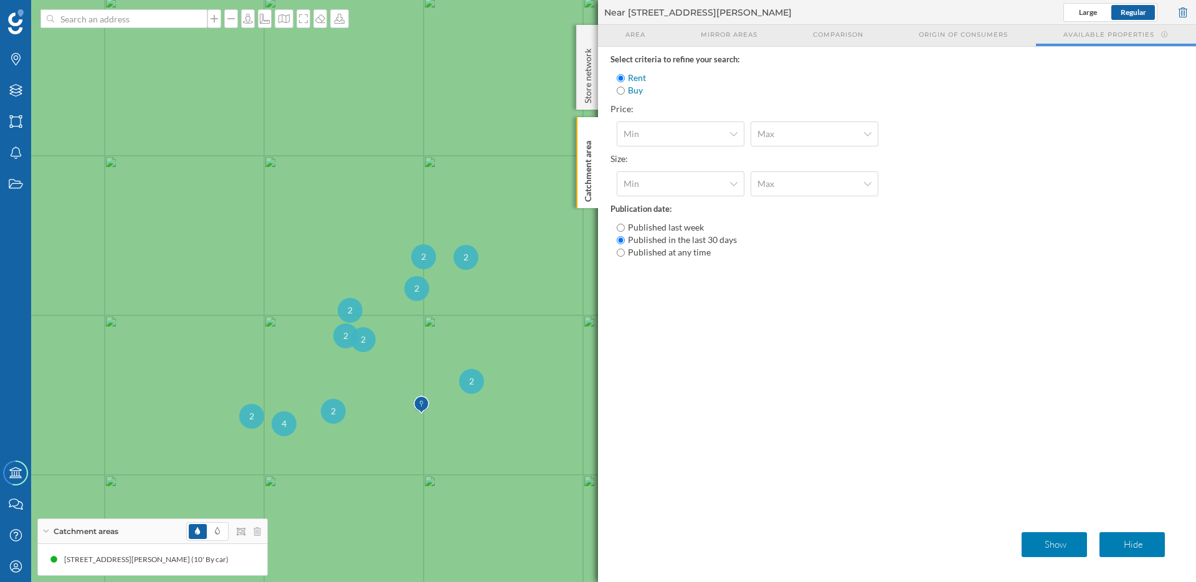
drag, startPoint x: 453, startPoint y: 417, endPoint x: 401, endPoint y: 391, distance: 58.0
click at [401, 391] on icon at bounding box center [547, 264] width 1439 height 703
click at [420, 297] on div "2" at bounding box center [416, 288] width 25 height 25
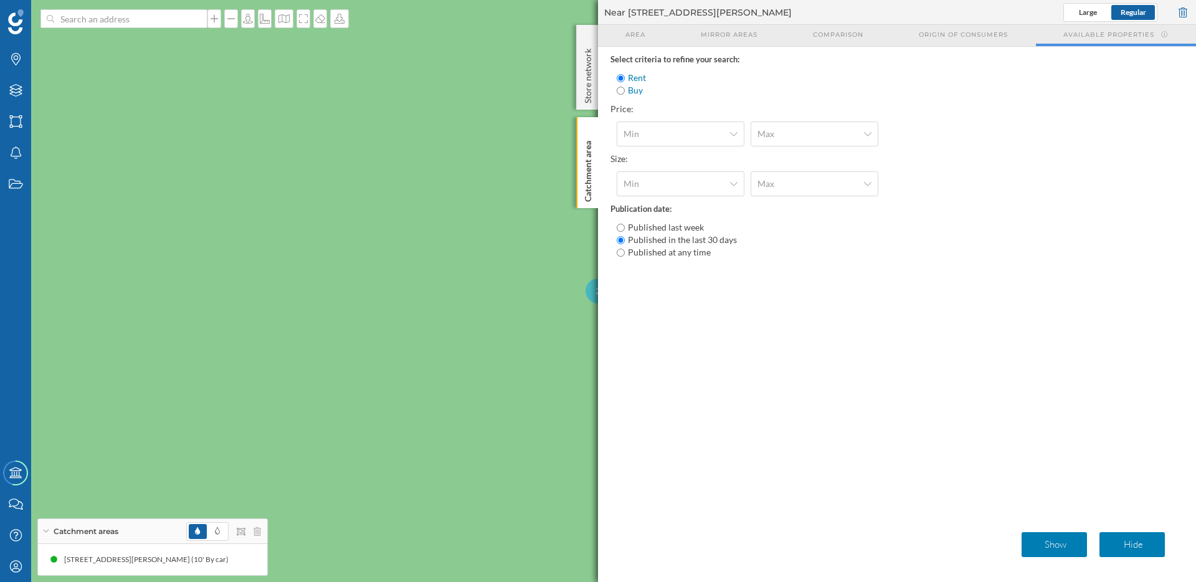
drag, startPoint x: 474, startPoint y: 338, endPoint x: 326, endPoint y: 302, distance: 152.6
click at [326, 302] on icon at bounding box center [598, 291] width 1441 height 703
click at [388, 288] on span "2" at bounding box center [386, 288] width 5 height 12
drag, startPoint x: 424, startPoint y: 303, endPoint x: 300, endPoint y: 303, distance: 124.6
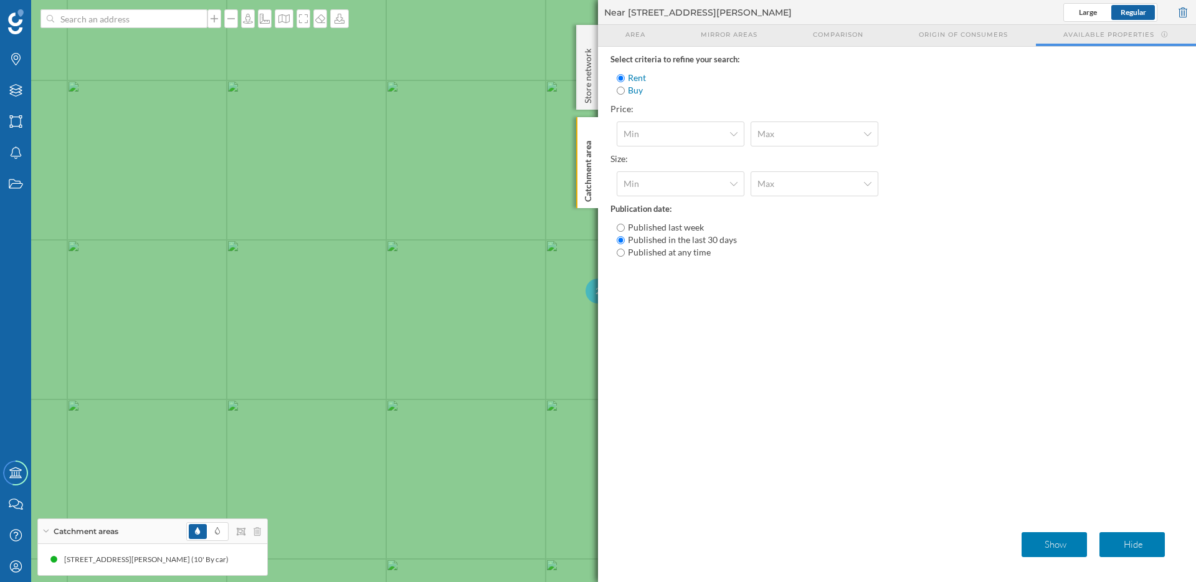
click at [300, 303] on icon at bounding box center [598, 291] width 1441 height 703
click at [465, 293] on span "2" at bounding box center [464, 291] width 5 height 12
drag, startPoint x: 488, startPoint y: 293, endPoint x: 358, endPoint y: 293, distance: 130.2
click at [358, 293] on icon at bounding box center [470, 291] width 1441 height 703
click at [480, 279] on img at bounding box center [477, 282] width 16 height 25
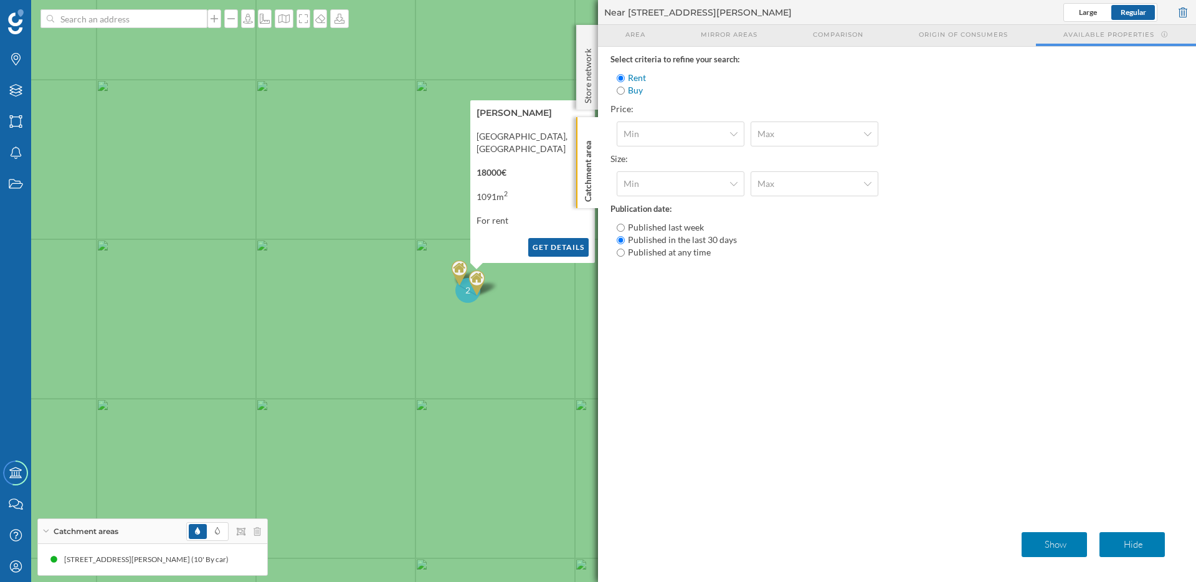
click at [460, 270] on img at bounding box center [460, 272] width 16 height 25
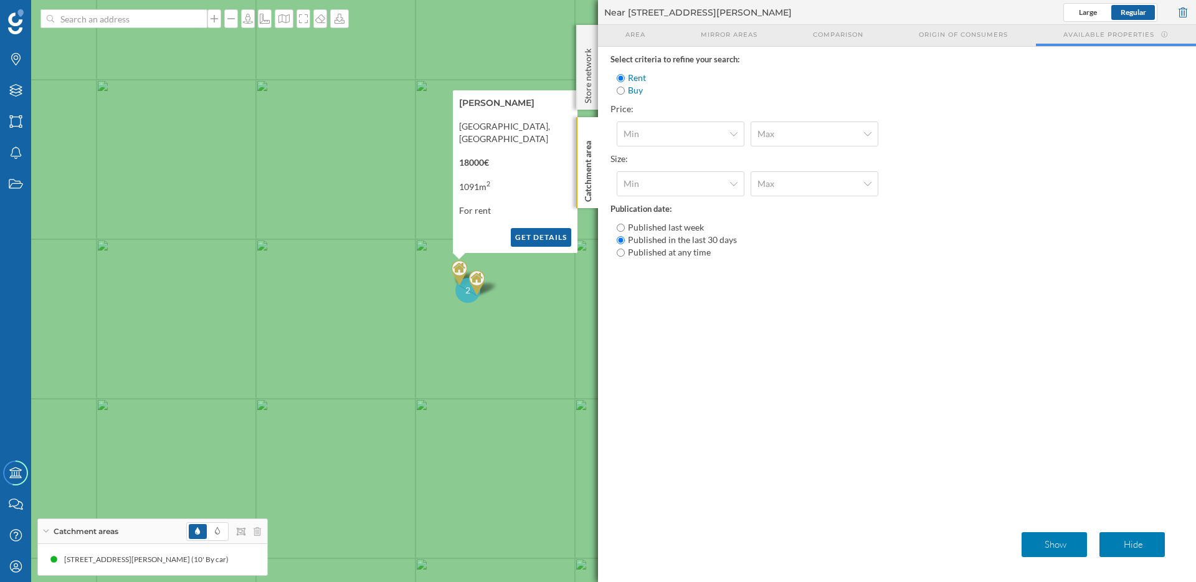
click at [479, 280] on img at bounding box center [477, 282] width 16 height 25
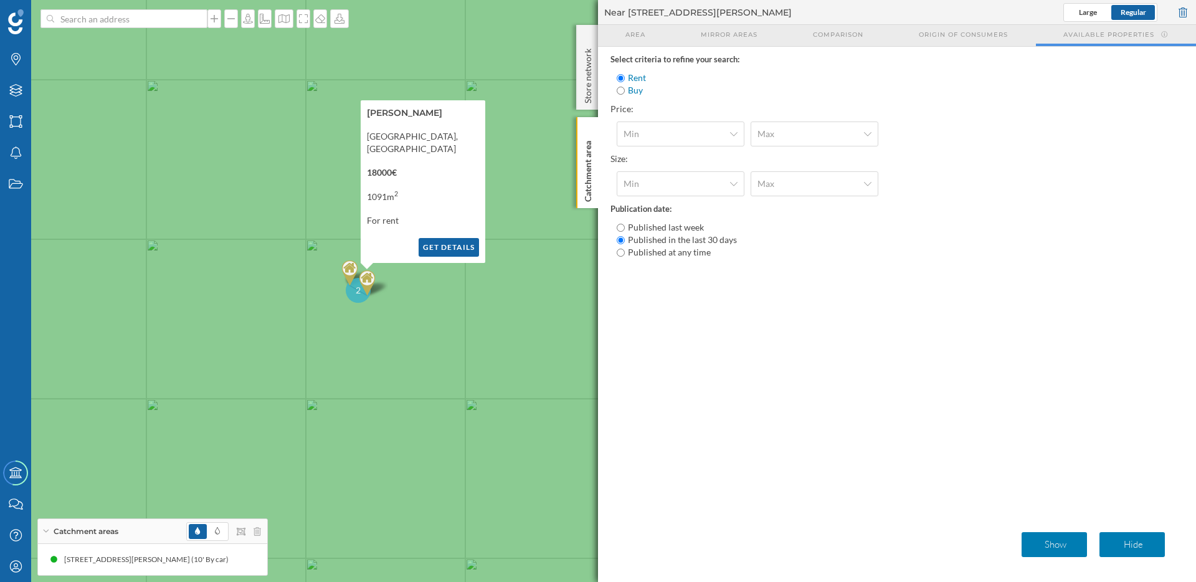
drag, startPoint x: 503, startPoint y: 316, endPoint x: 390, endPoint y: 315, distance: 113.4
click at [390, 315] on icon at bounding box center [488, 291] width 1441 height 703
click at [449, 303] on icon at bounding box center [598, 291] width 1441 height 703
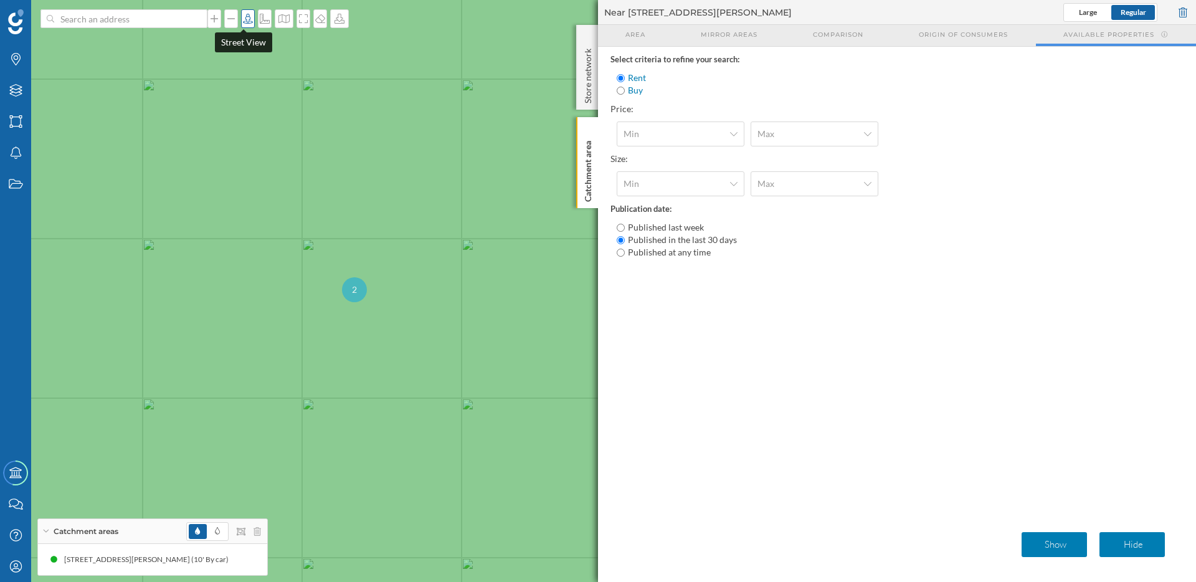
click at [243, 21] on icon at bounding box center [248, 19] width 12 height 10
click at [365, 275] on icon at bounding box center [598, 291] width 1441 height 703
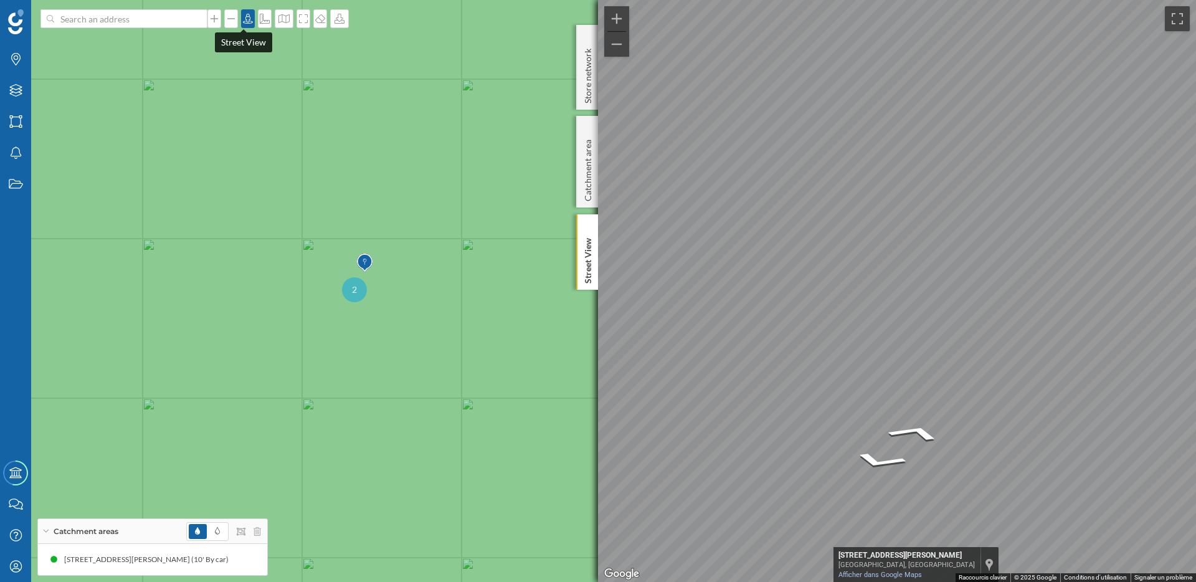
click at [245, 21] on icon at bounding box center [248, 19] width 12 height 10
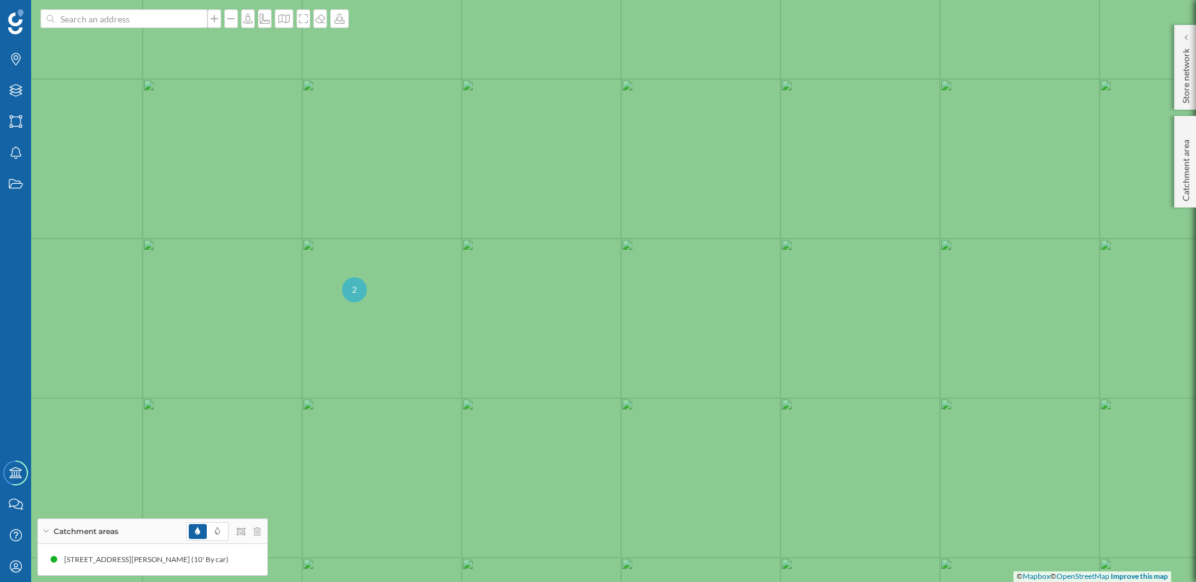
click at [350, 294] on div "2" at bounding box center [354, 289] width 25 height 25
click at [613, 278] on img at bounding box center [607, 283] width 16 height 25
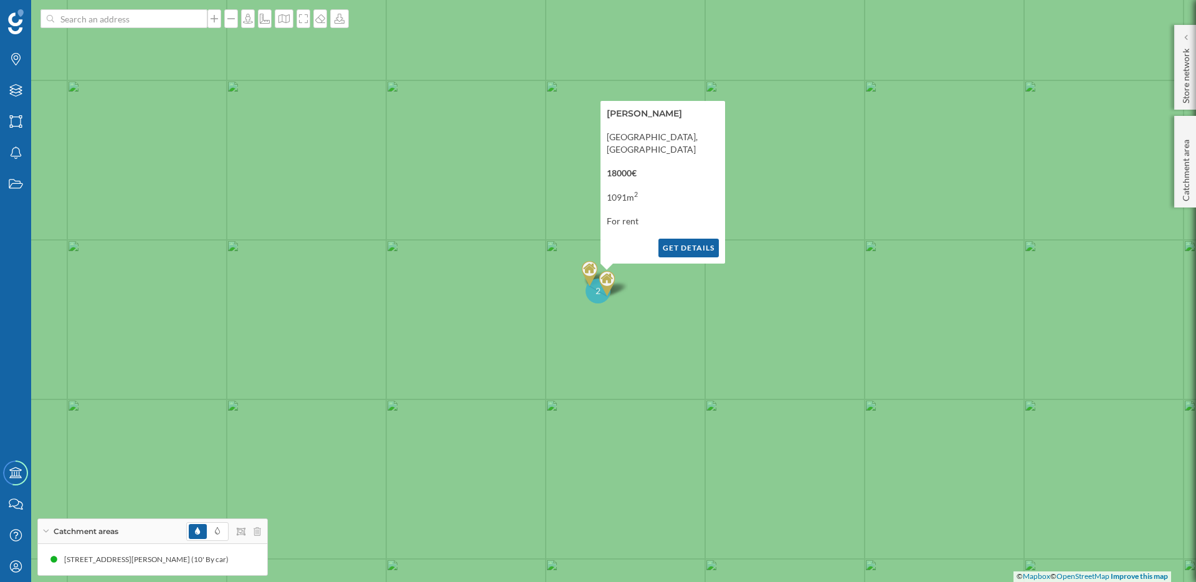
click at [593, 270] on img at bounding box center [590, 273] width 16 height 25
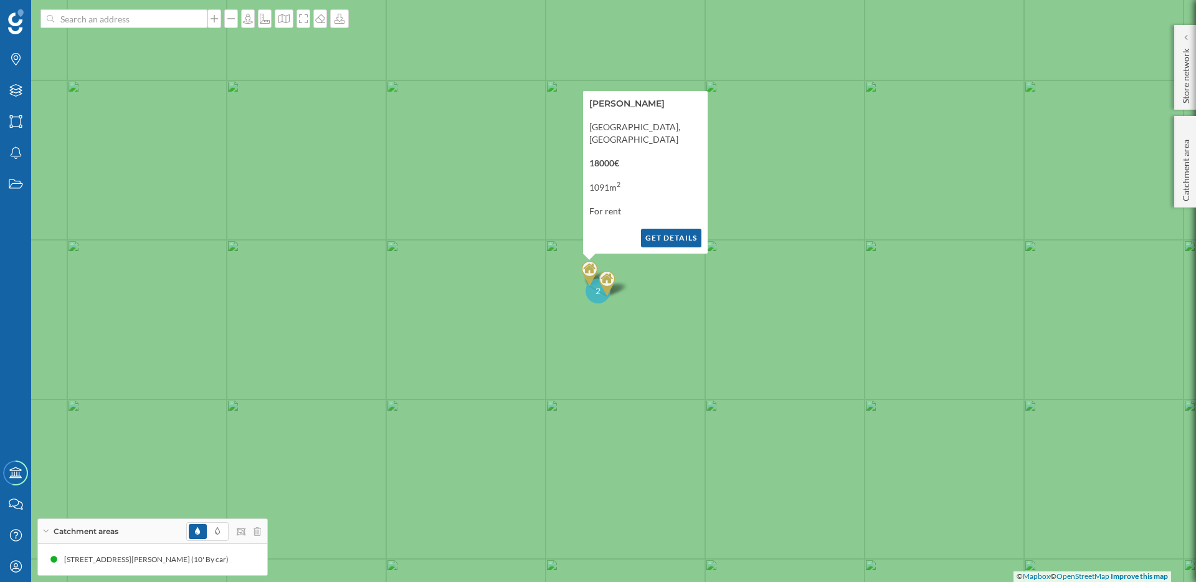
click at [613, 279] on img at bounding box center [607, 283] width 16 height 25
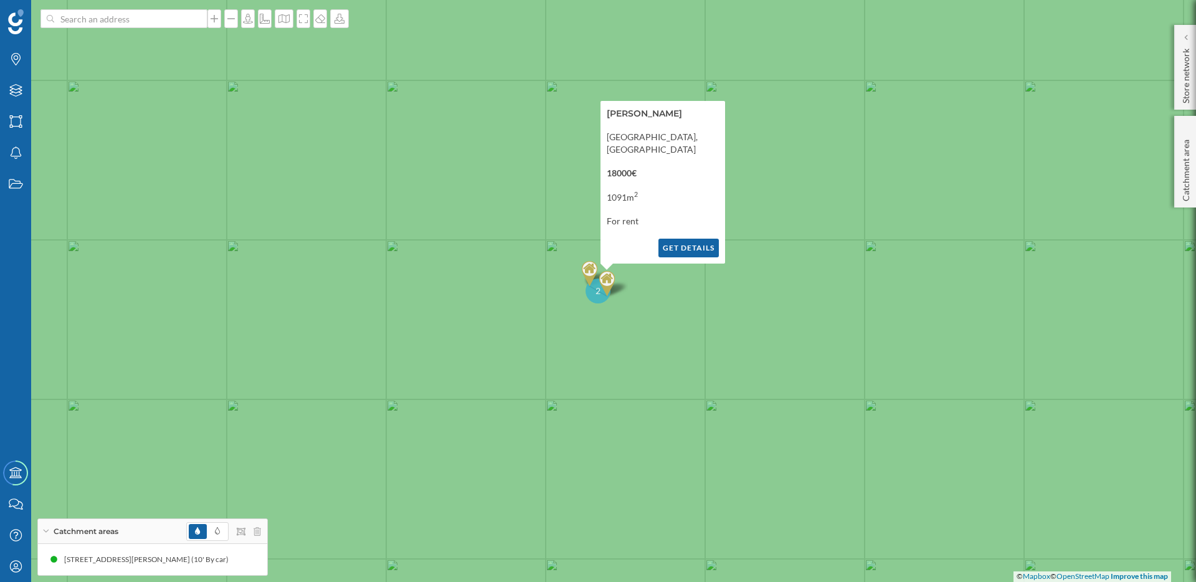
click at [683, 253] on button "Get details" at bounding box center [689, 248] width 60 height 19
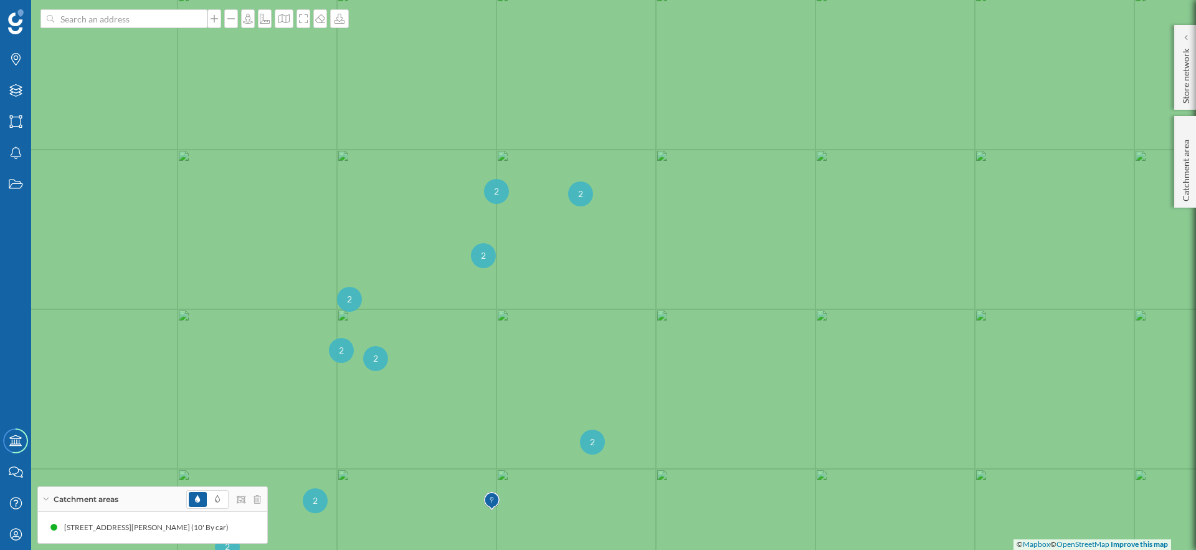
click at [484, 256] on span "2" at bounding box center [483, 255] width 5 height 12
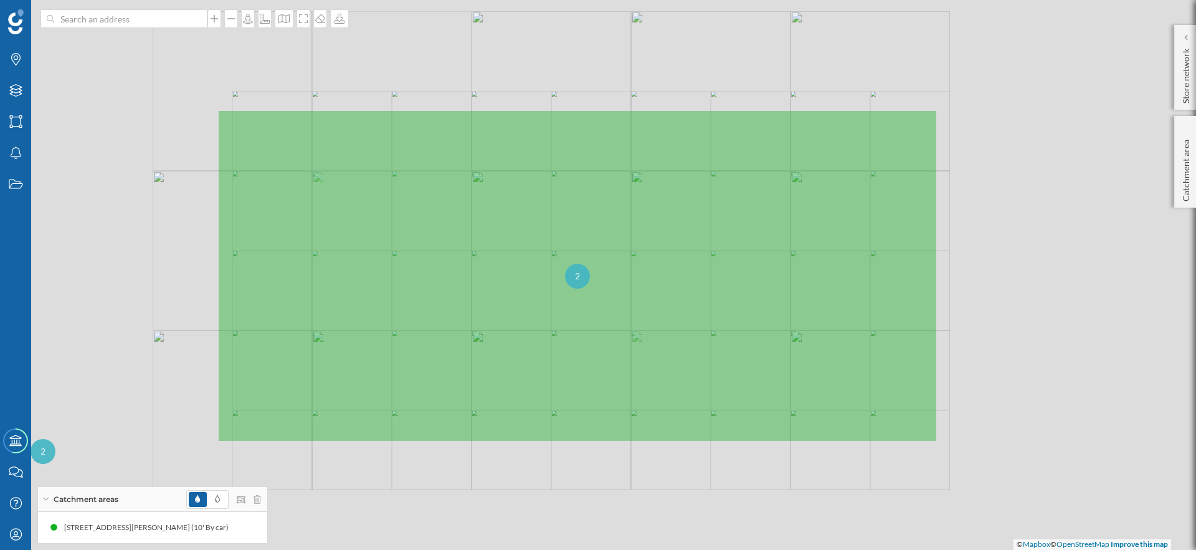
click at [571, 274] on div "2" at bounding box center [577, 276] width 25 height 25
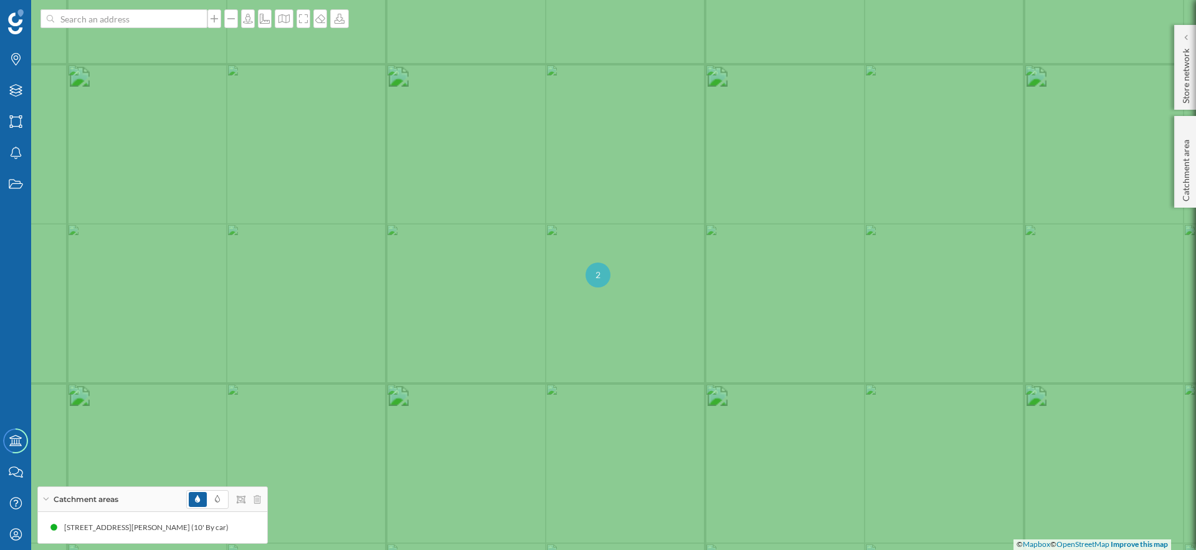
click at [606, 269] on div "2" at bounding box center [598, 274] width 25 height 25
click at [608, 260] on img at bounding box center [607, 267] width 16 height 25
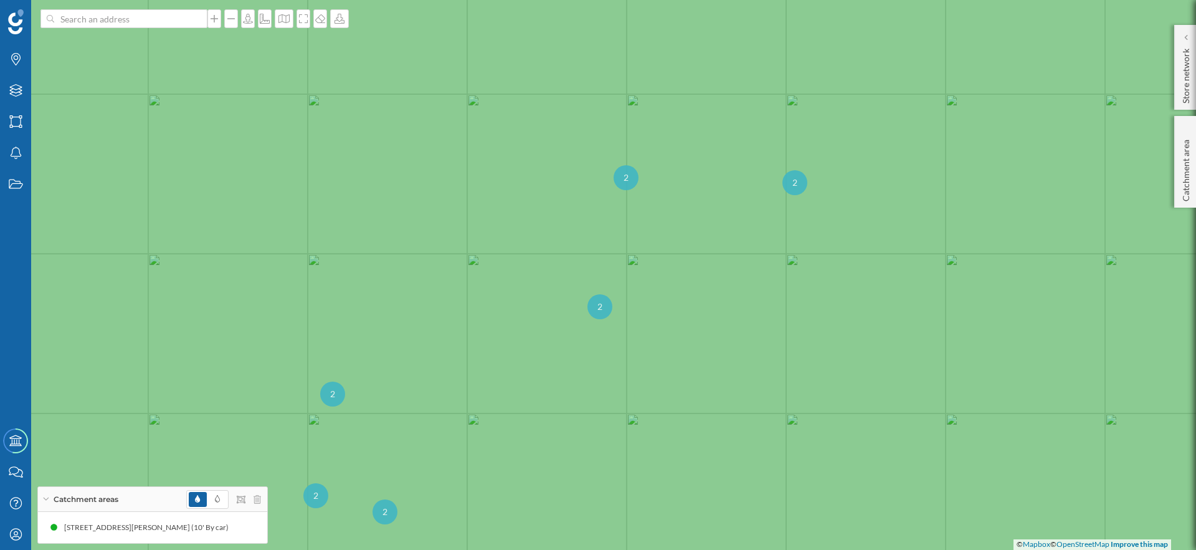
click at [627, 181] on span "2" at bounding box center [626, 177] width 5 height 12
click at [603, 270] on div "2" at bounding box center [598, 274] width 25 height 25
click at [611, 259] on img at bounding box center [607, 267] width 16 height 25
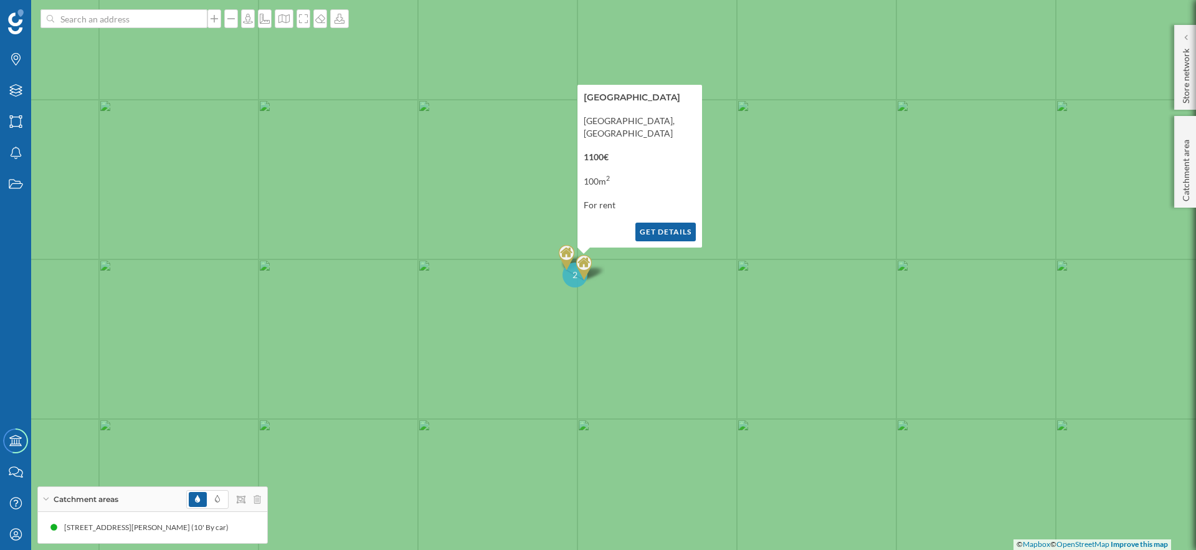
drag, startPoint x: 815, startPoint y: 384, endPoint x: 659, endPoint y: 370, distance: 156.4
click at [659, 370] on icon at bounding box center [575, 275] width 1441 height 664
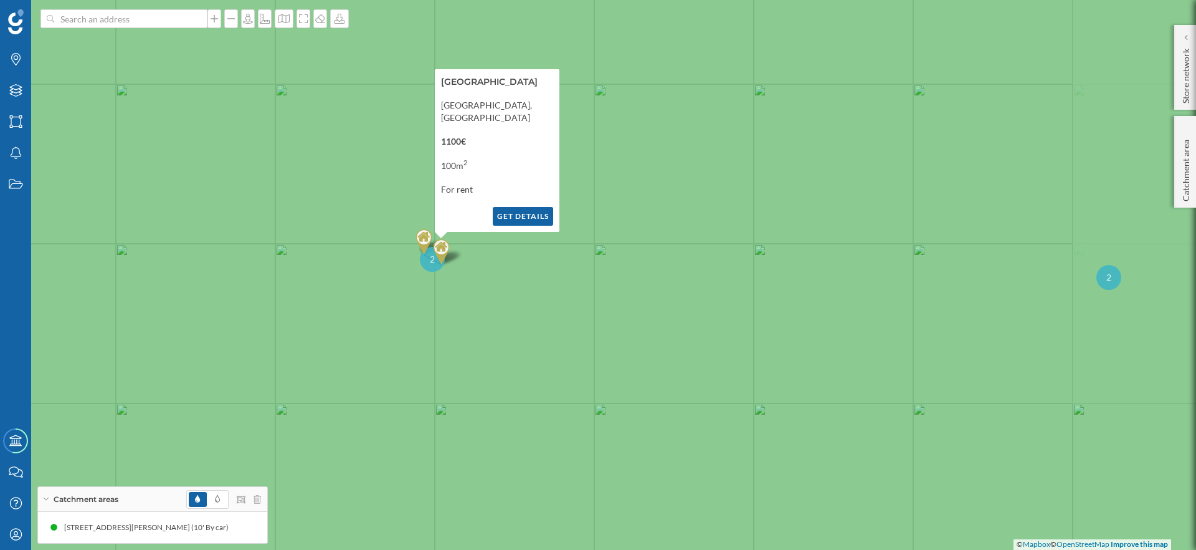
drag, startPoint x: 766, startPoint y: 393, endPoint x: 696, endPoint y: 367, distance: 74.3
click at [696, 367] on icon at bounding box center [598, 275] width 1441 height 664
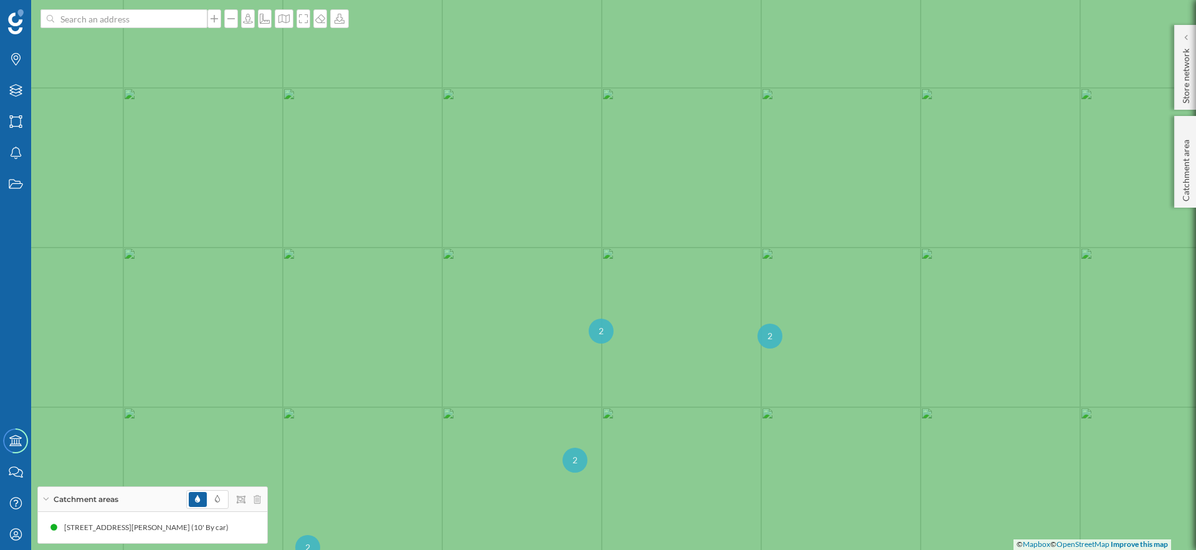
click at [776, 333] on div "2" at bounding box center [770, 335] width 25 height 25
click at [596, 269] on span "2" at bounding box center [598, 275] width 5 height 12
click at [605, 263] on img at bounding box center [607, 267] width 16 height 25
drag, startPoint x: 371, startPoint y: 334, endPoint x: 427, endPoint y: 288, distance: 71.7
click at [427, 288] on icon at bounding box center [627, 249] width 1441 height 664
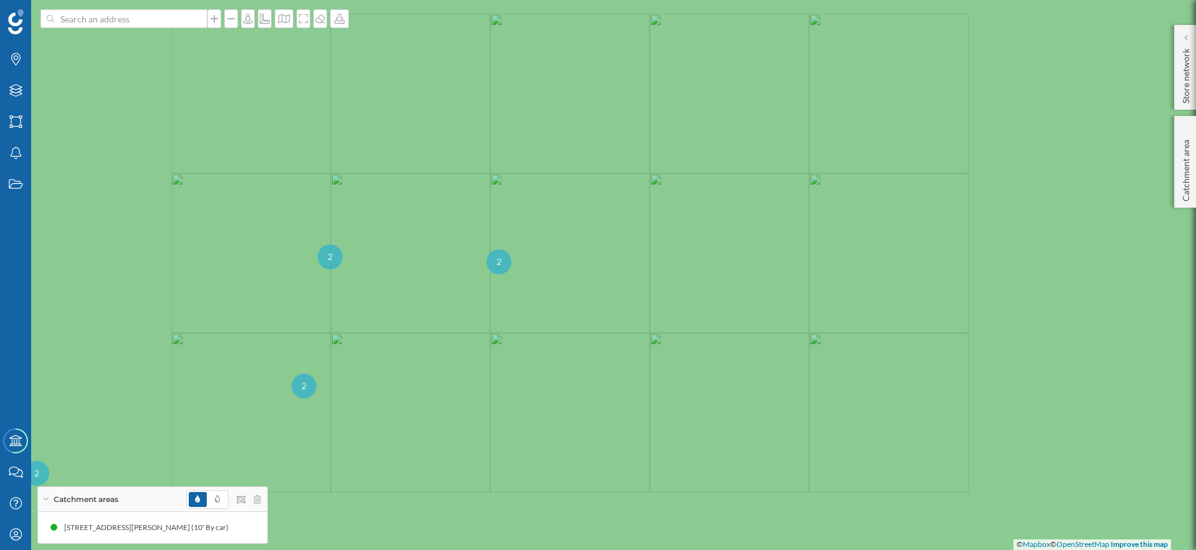
drag, startPoint x: 388, startPoint y: 324, endPoint x: 492, endPoint y: 273, distance: 115.9
click at [492, 273] on icon at bounding box center [598, 275] width 1441 height 664
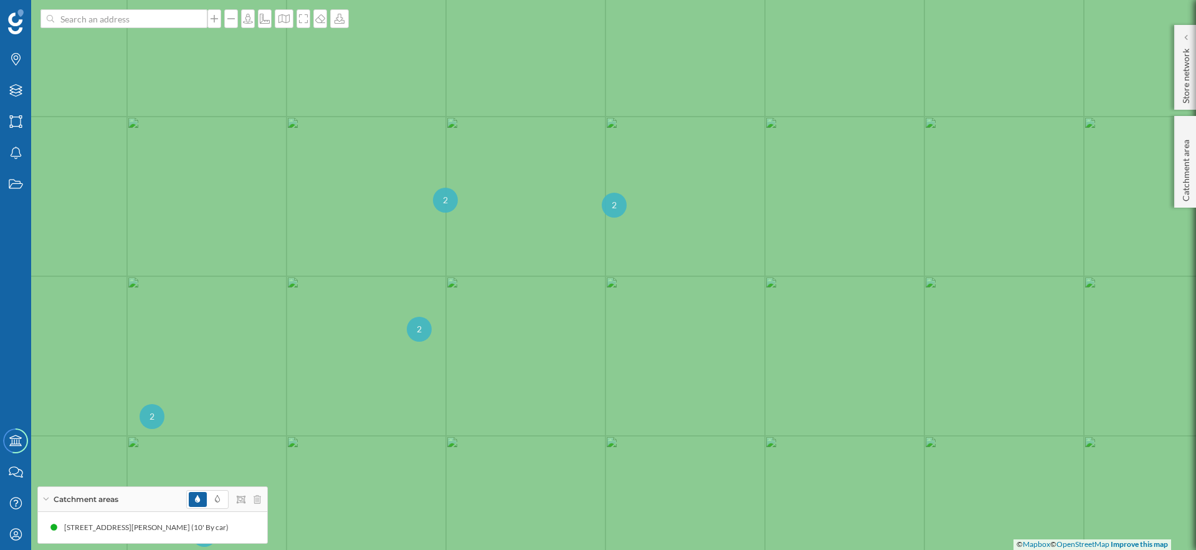
drag, startPoint x: 143, startPoint y: 422, endPoint x: 201, endPoint y: 377, distance: 73.7
click at [164, 404] on div "2" at bounding box center [152, 416] width 25 height 25
click at [232, 348] on span "2" at bounding box center [234, 351] width 5 height 12
click at [232, 348] on icon at bounding box center [618, 270] width 1441 height 664
click at [765, 252] on icon at bounding box center [598, 275] width 1441 height 664
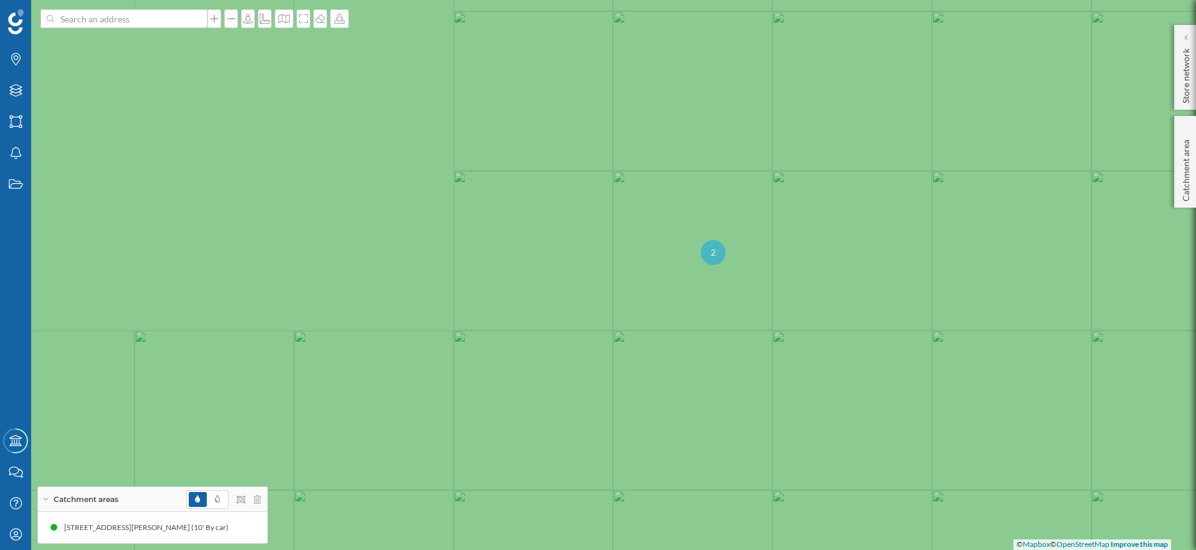
click at [765, 252] on icon at bounding box center [598, 275] width 1441 height 664
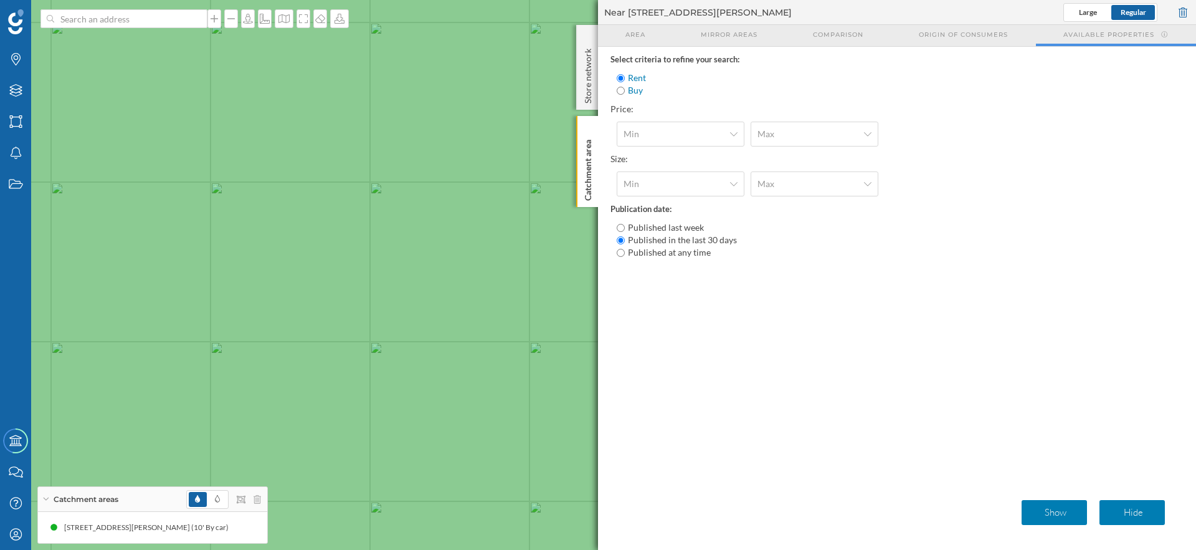
drag, startPoint x: 498, startPoint y: 197, endPoint x: 360, endPoint y: 197, distance: 138.3
click at [360, 197] on icon at bounding box center [598, 275] width 1441 height 664
click at [485, 263] on div "2" at bounding box center [481, 264] width 25 height 25
click at [485, 263] on icon at bounding box center [656, 280] width 1441 height 664
drag, startPoint x: 491, startPoint y: 265, endPoint x: 300, endPoint y: 266, distance: 190.7
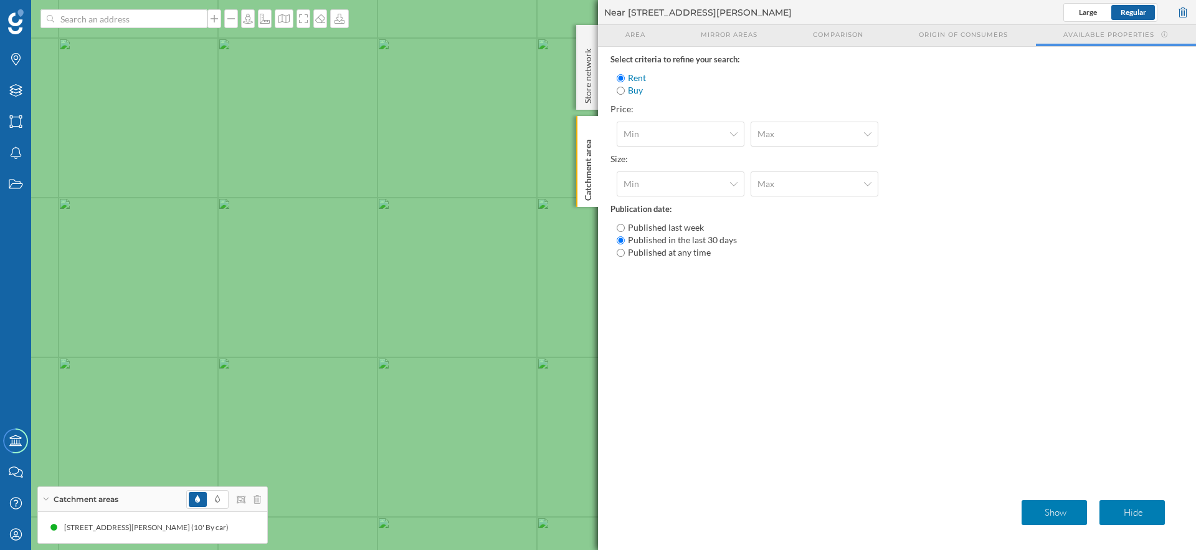
click at [300, 266] on icon at bounding box center [598, 275] width 1441 height 664
click at [433, 273] on div "2" at bounding box center [427, 280] width 25 height 25
drag, startPoint x: 487, startPoint y: 273, endPoint x: 346, endPoint y: 270, distance: 140.8
click at [346, 270] on icon at bounding box center [465, 272] width 1441 height 664
click at [446, 252] on img at bounding box center [449, 254] width 16 height 25
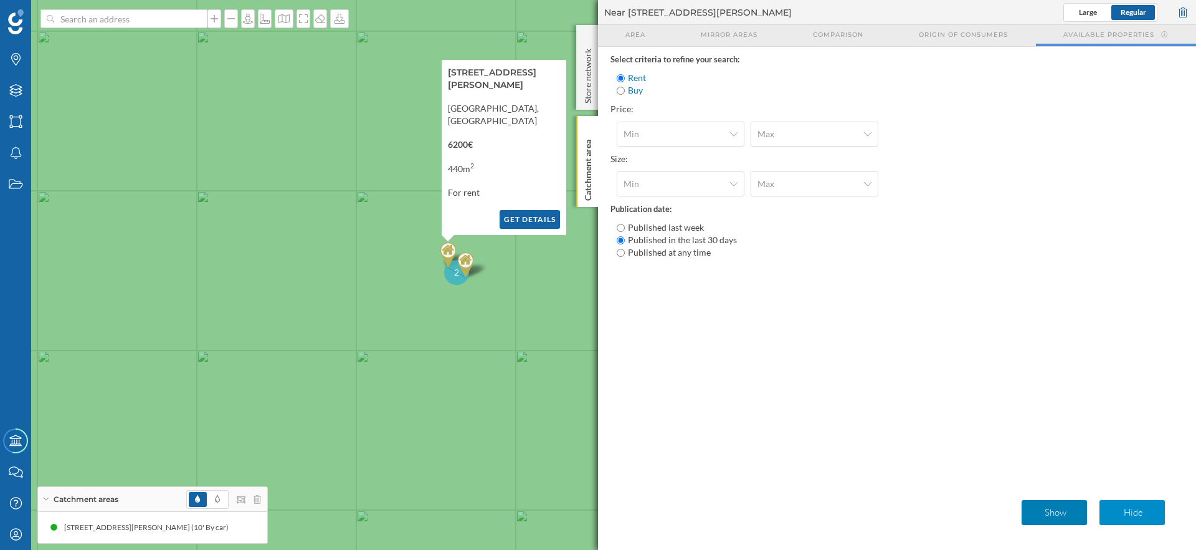
click at [1147, 507] on p "Hide" at bounding box center [1133, 512] width 55 height 12
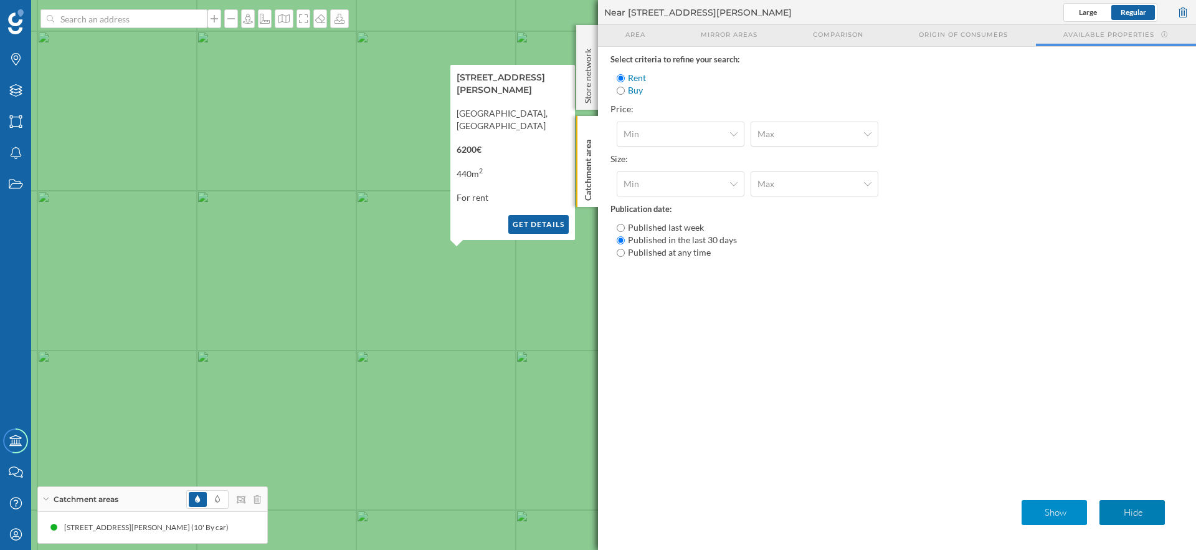
click at [1077, 515] on p "Show" at bounding box center [1055, 512] width 55 height 12
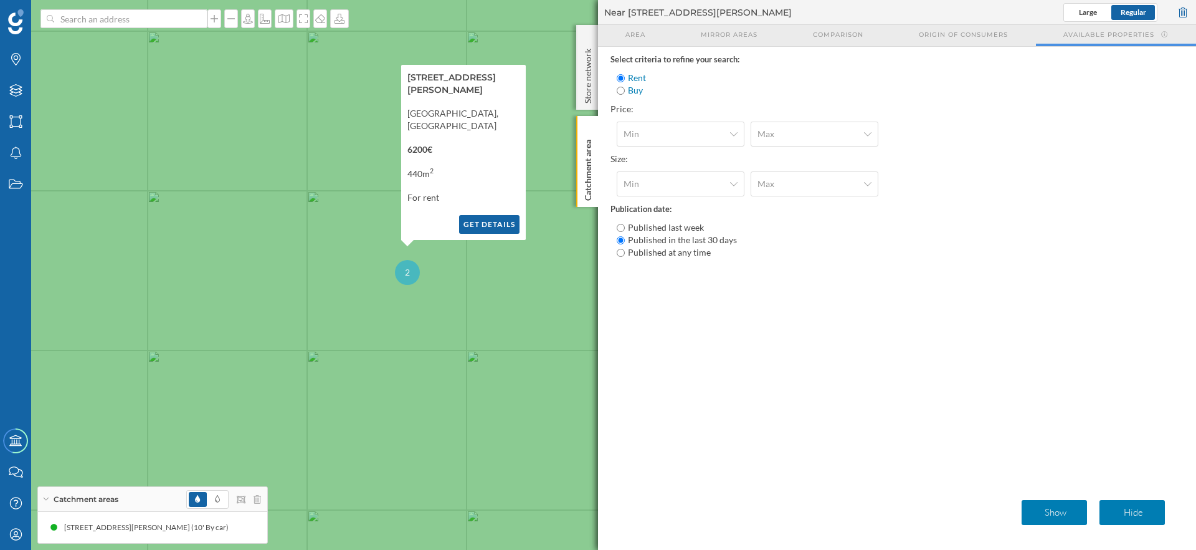
drag, startPoint x: 448, startPoint y: 343, endPoint x: 294, endPoint y: 346, distance: 153.9
click at [294, 346] on icon at bounding box center [549, 275] width 1441 height 664
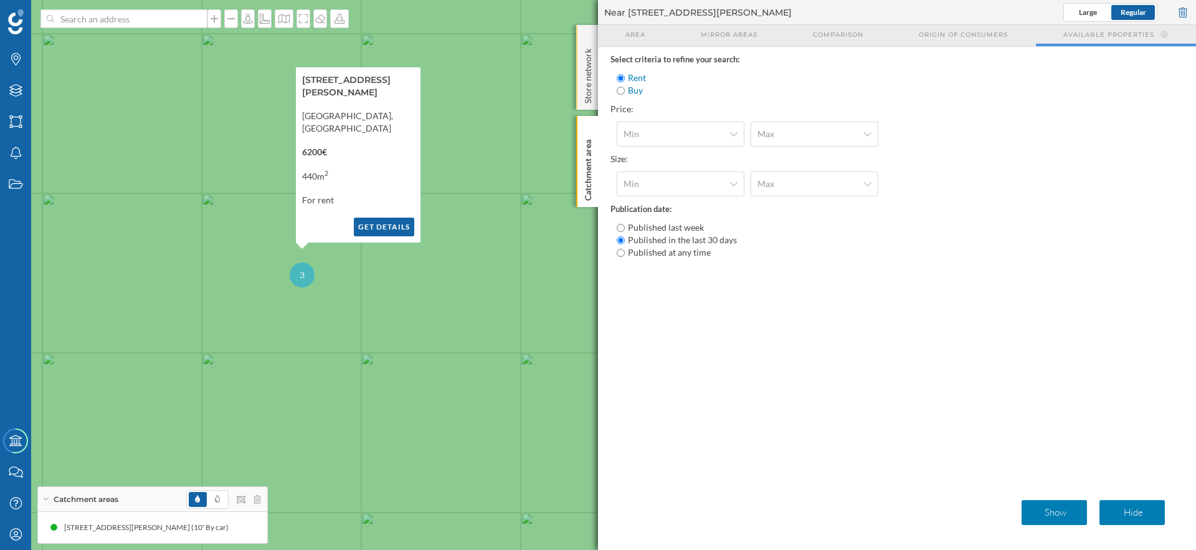
click at [588, 38] on div "Store network" at bounding box center [587, 67] width 22 height 85
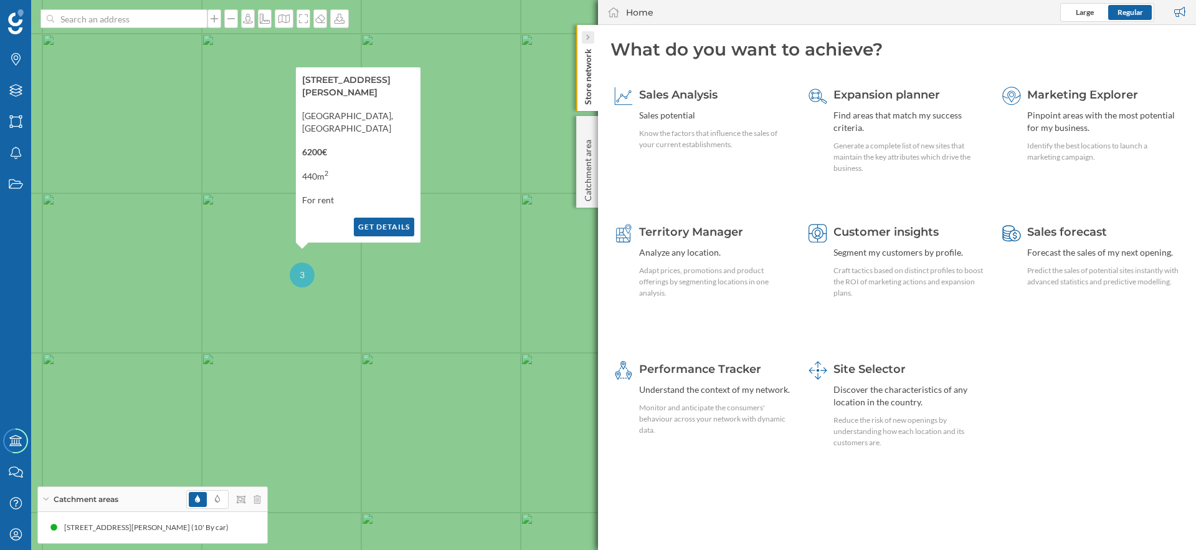
click at [591, 34] on div at bounding box center [588, 37] width 12 height 12
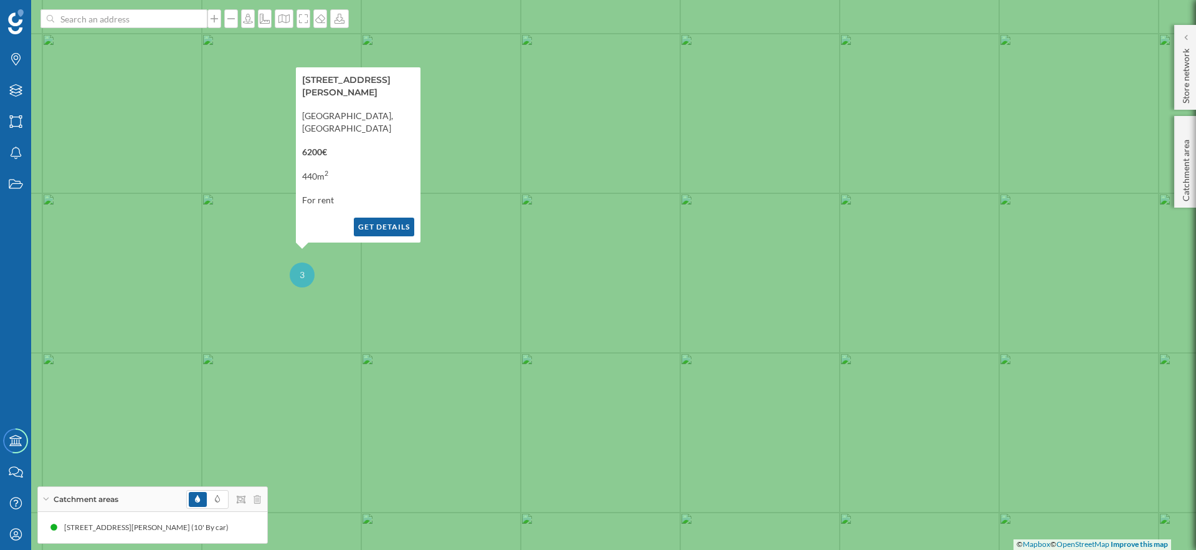
drag, startPoint x: 457, startPoint y: 312, endPoint x: 421, endPoint y: 301, distance: 37.8
click at [422, 303] on icon at bounding box center [598, 275] width 1441 height 664
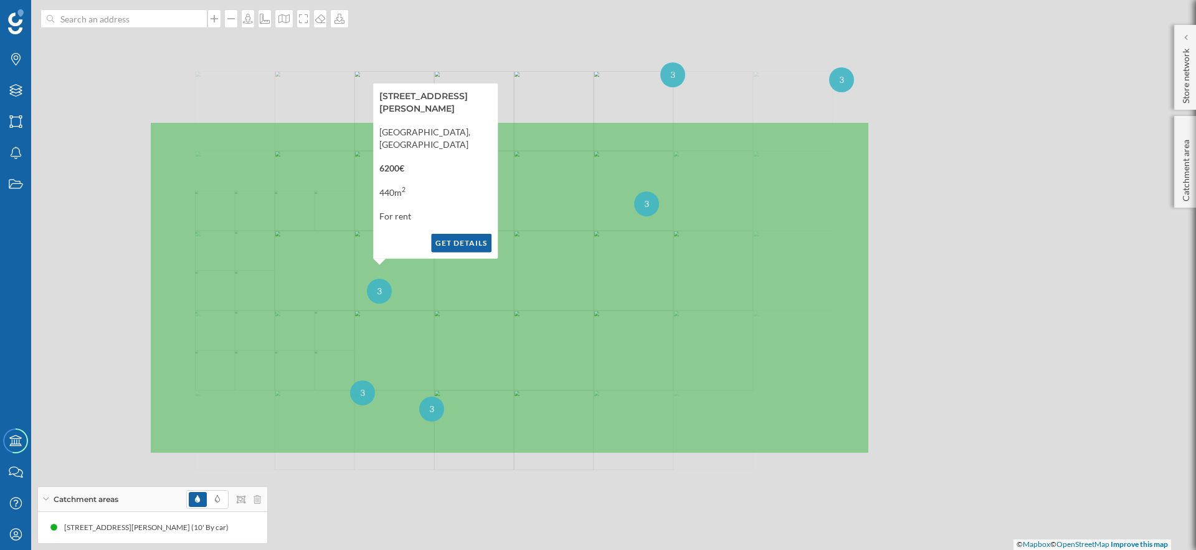
drag, startPoint x: 389, startPoint y: 355, endPoint x: 400, endPoint y: 293, distance: 62.7
click at [399, 293] on icon at bounding box center [510, 288] width 720 height 332
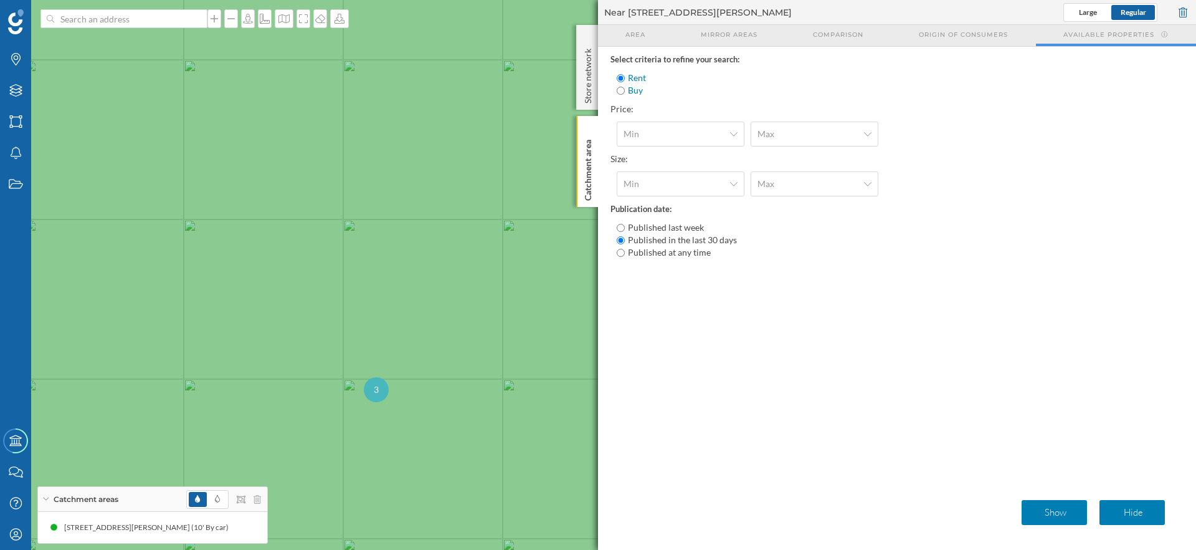
click at [376, 387] on span "3" at bounding box center [376, 389] width 5 height 12
drag, startPoint x: 498, startPoint y: 318, endPoint x: 393, endPoint y: 318, distance: 105.9
click at [393, 318] on icon at bounding box center [593, 275] width 1441 height 664
click at [503, 264] on img at bounding box center [503, 268] width 16 height 25
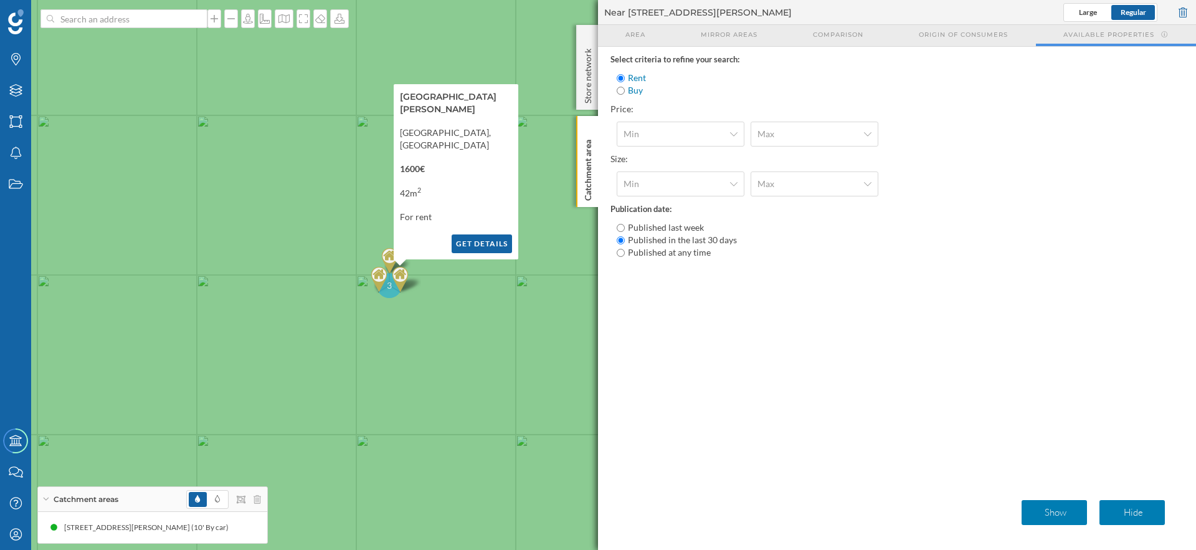
drag, startPoint x: 532, startPoint y: 290, endPoint x: 430, endPoint y: 300, distance: 102.1
click at [430, 300] on icon at bounding box center [496, 285] width 1441 height 664
click at [388, 255] on img at bounding box center [390, 259] width 16 height 25
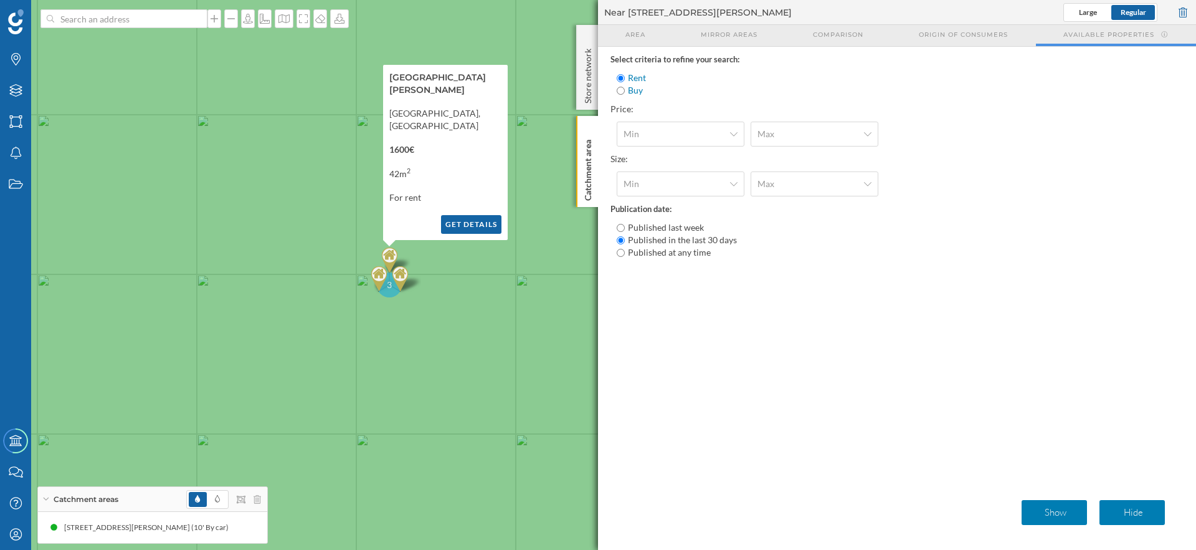
click at [383, 273] on img at bounding box center [379, 278] width 16 height 25
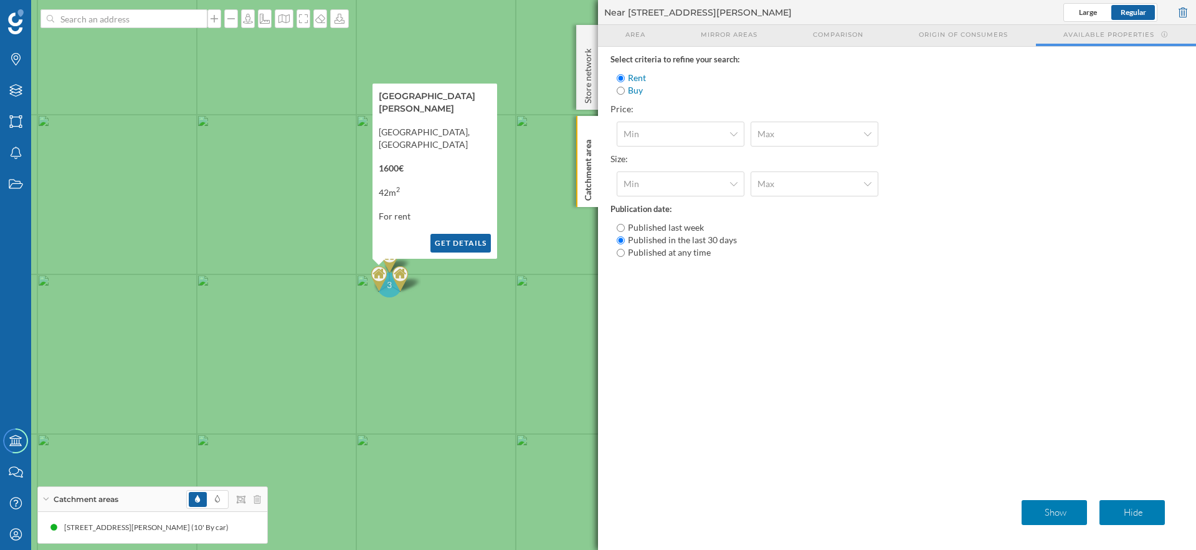
drag, startPoint x: 452, startPoint y: 316, endPoint x: 312, endPoint y: 347, distance: 144.2
click at [312, 347] on icon at bounding box center [598, 275] width 1441 height 664
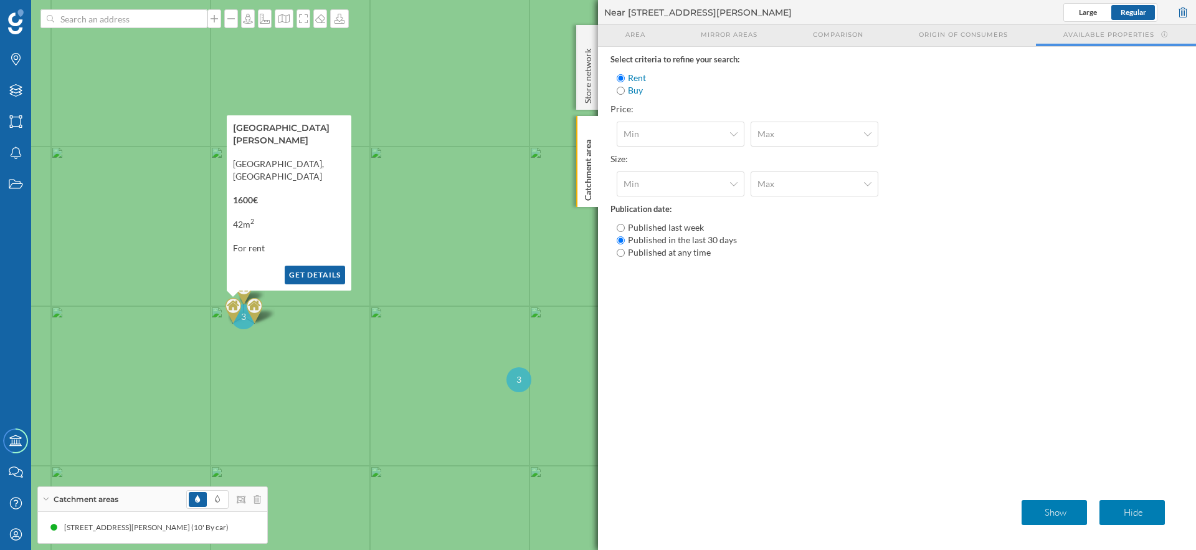
click at [527, 374] on div "3" at bounding box center [519, 379] width 25 height 25
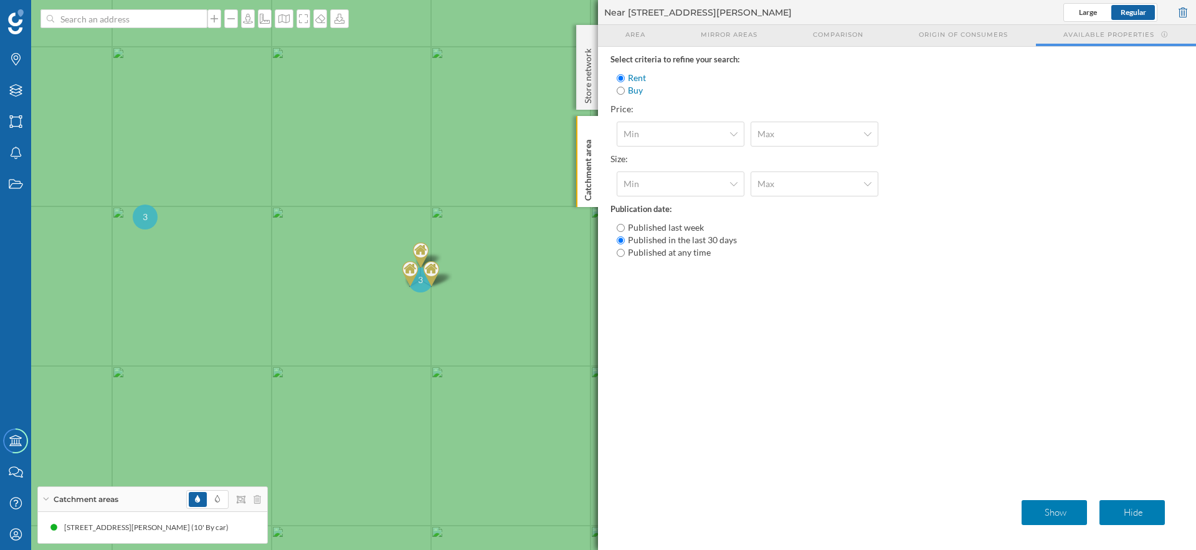
drag, startPoint x: 538, startPoint y: 365, endPoint x: 343, endPoint y: 383, distance: 196.5
click at [343, 383] on icon at bounding box center [420, 280] width 1441 height 664
click at [407, 277] on img at bounding box center [413, 287] width 16 height 25
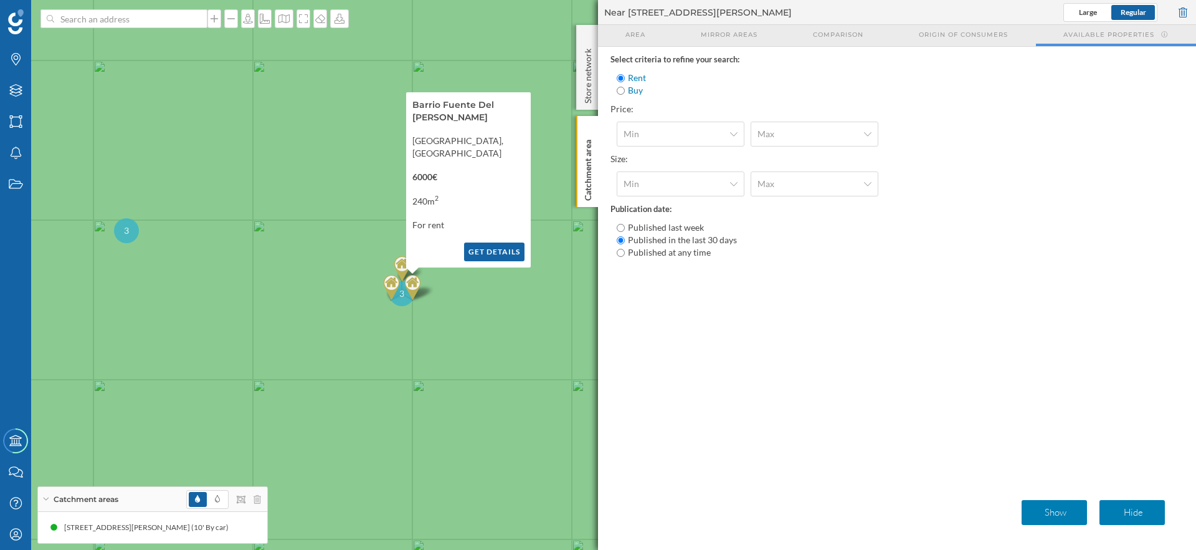
click at [401, 267] on img at bounding box center [402, 268] width 16 height 25
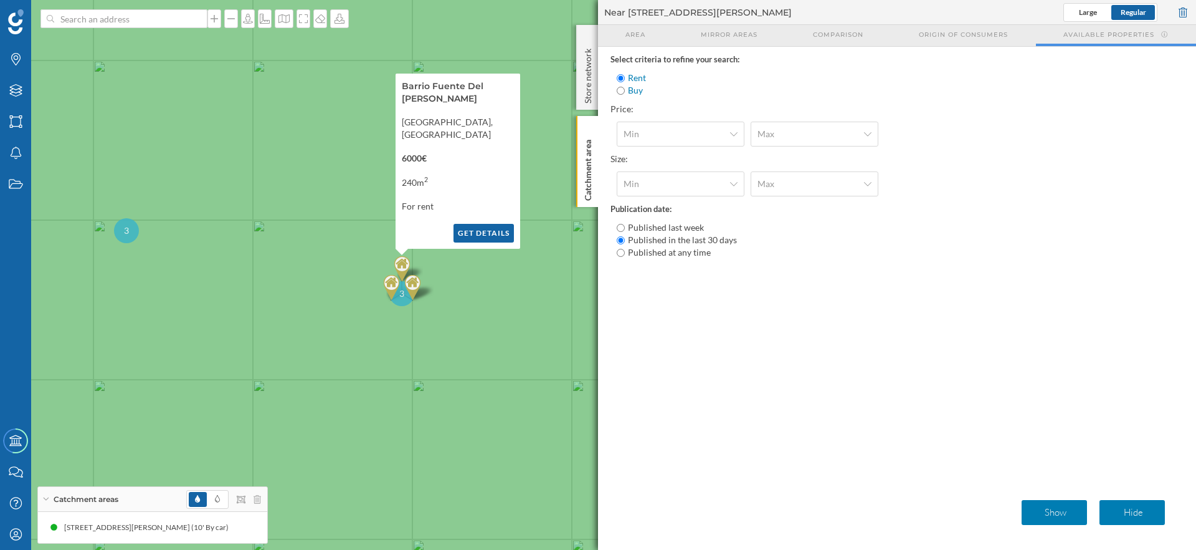
click at [392, 284] on img at bounding box center [392, 287] width 16 height 25
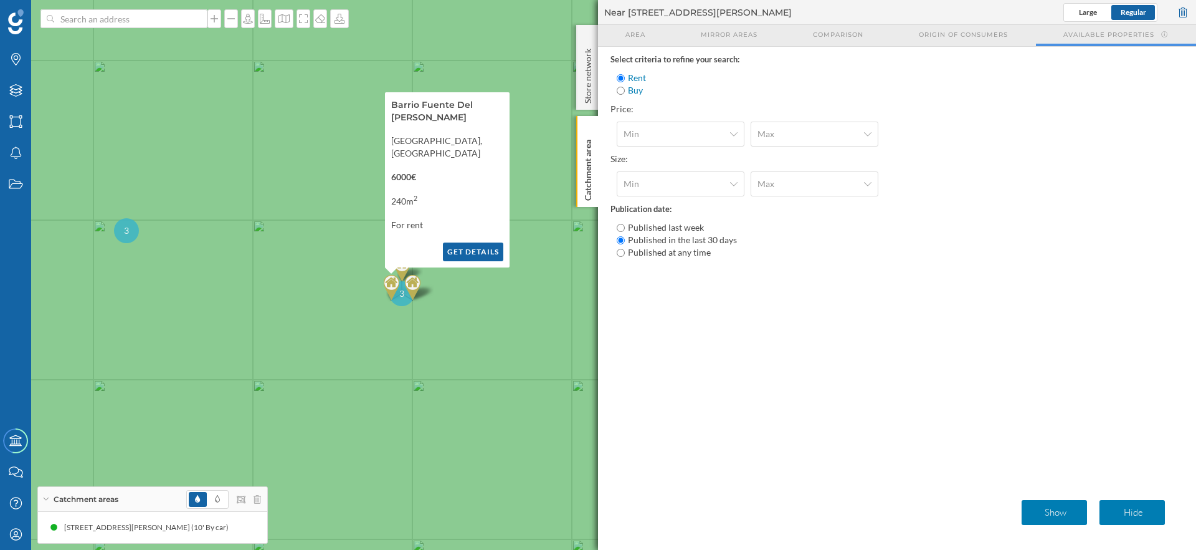
click at [467, 250] on button "Get details" at bounding box center [473, 251] width 60 height 19
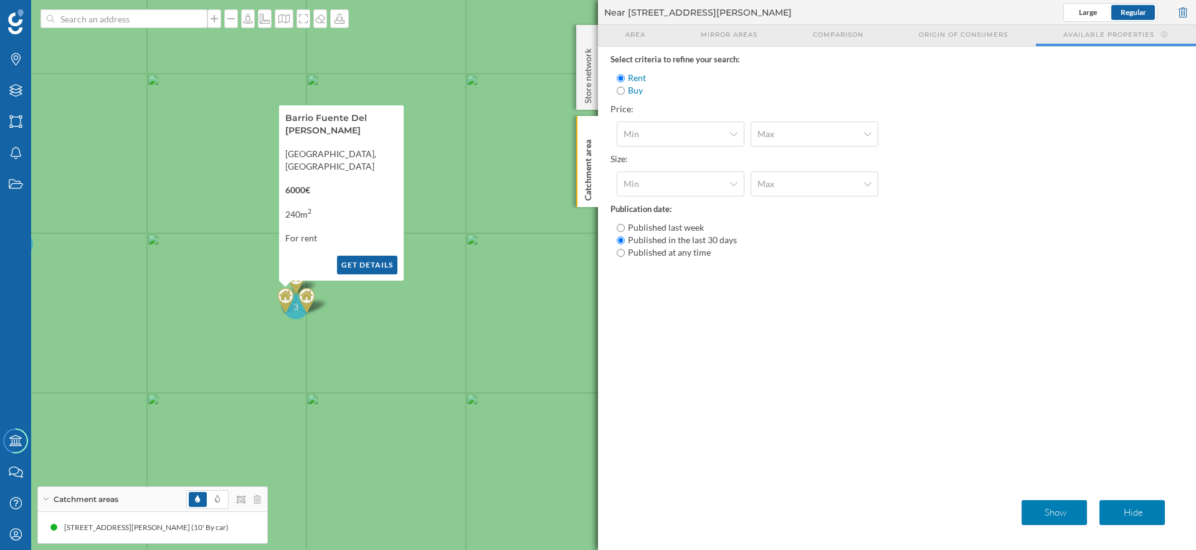
drag, startPoint x: 515, startPoint y: 352, endPoint x: 396, endPoint y: 366, distance: 119.9
click at [396, 366] on icon at bounding box center [492, 288] width 1441 height 664
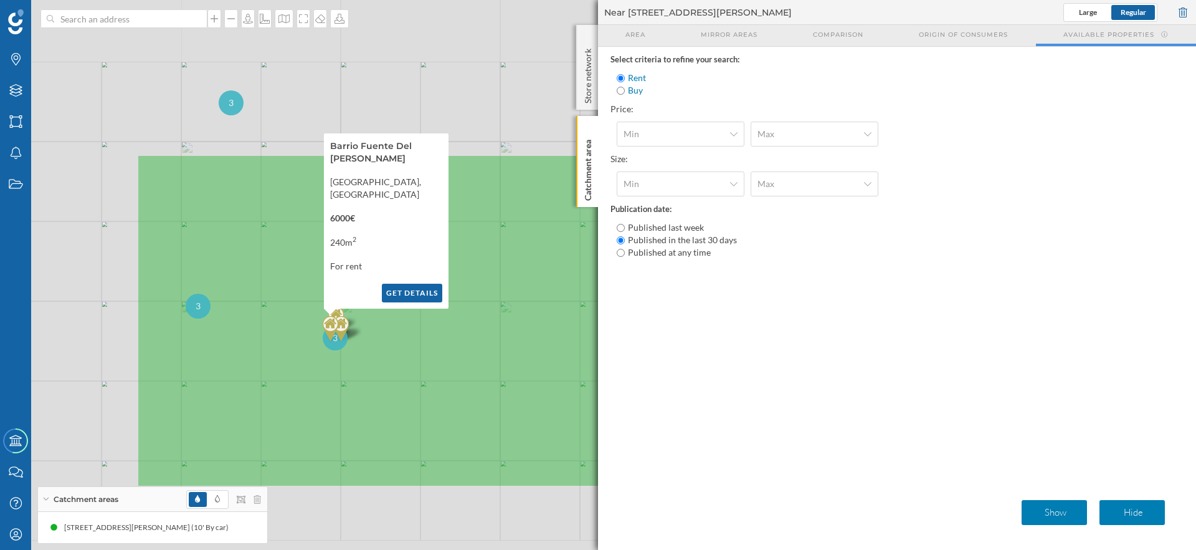
click at [396, 366] on icon at bounding box center [497, 321] width 720 height 332
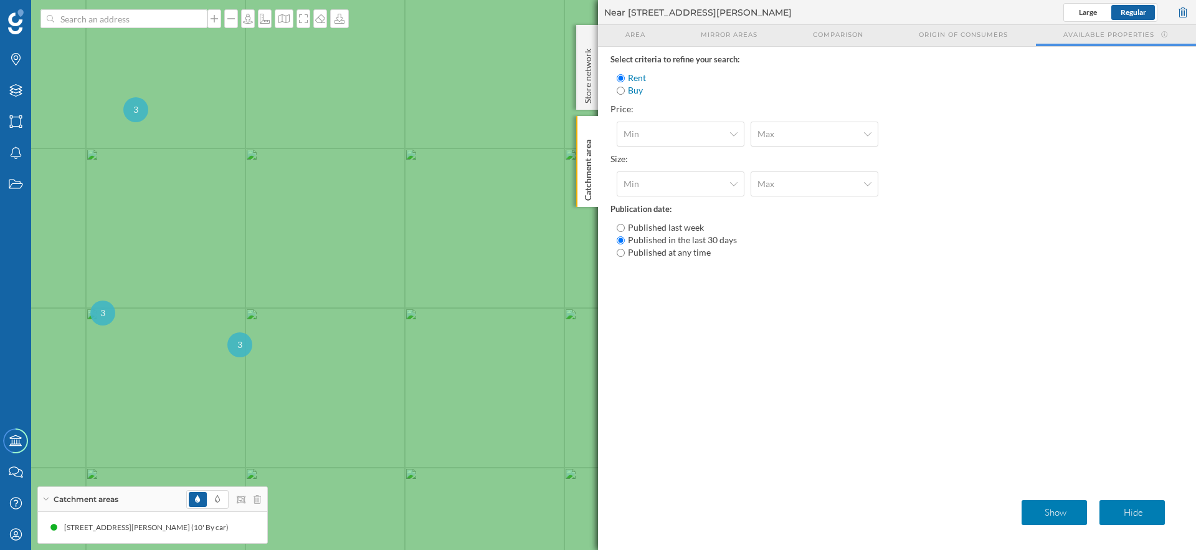
drag, startPoint x: 396, startPoint y: 366, endPoint x: 285, endPoint y: 375, distance: 111.3
click at [285, 375] on icon at bounding box center [503, 282] width 1441 height 664
click at [160, 350] on div "3" at bounding box center [167, 354] width 25 height 25
click at [323, 209] on span "3" at bounding box center [322, 212] width 5 height 12
drag, startPoint x: 429, startPoint y: 247, endPoint x: 256, endPoint y: 247, distance: 173.2
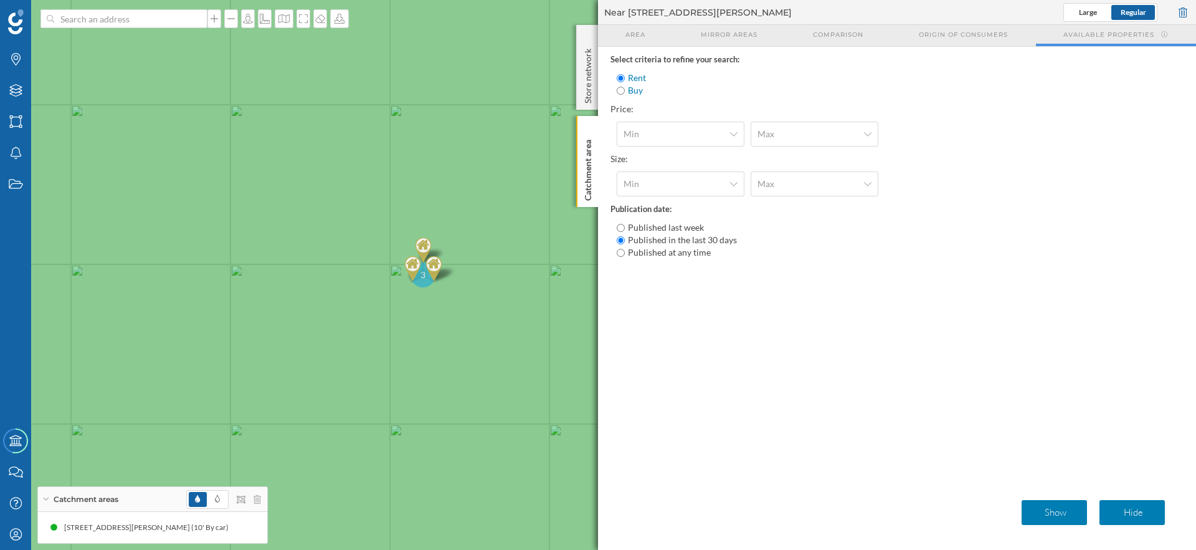
click at [256, 247] on icon at bounding box center [423, 275] width 1441 height 664
click at [430, 265] on img at bounding box center [429, 268] width 16 height 25
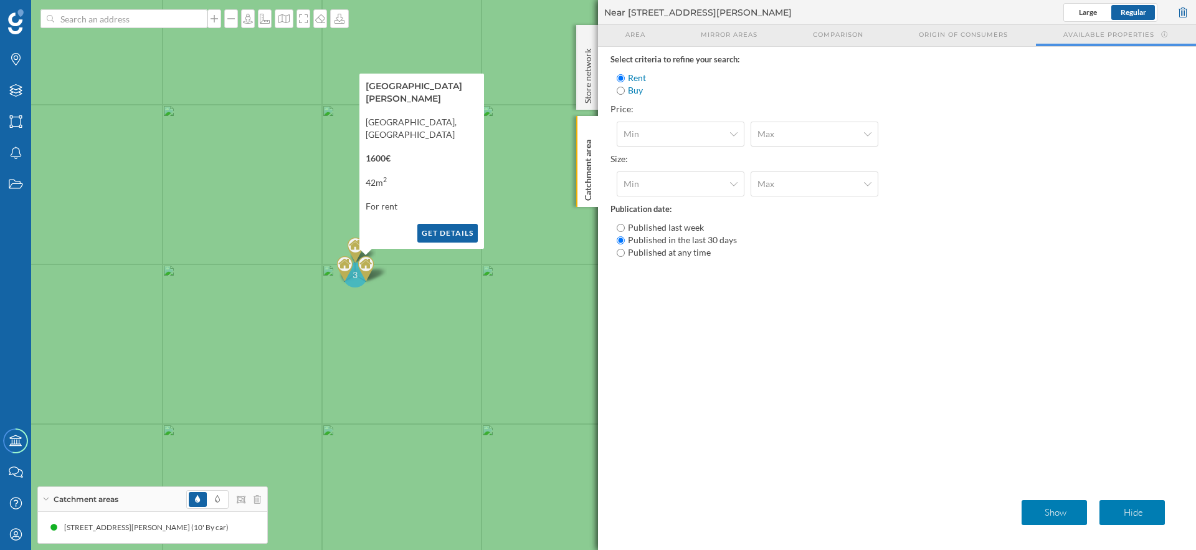
drag, startPoint x: 449, startPoint y: 343, endPoint x: 370, endPoint y: 343, distance: 79.1
click at [370, 343] on icon at bounding box center [535, 275] width 1441 height 664
